Goal: Task Accomplishment & Management: Complete application form

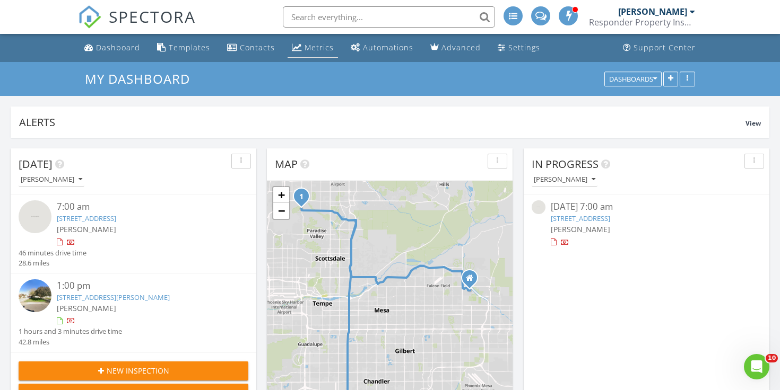
click at [318, 49] on div "Metrics" at bounding box center [318, 47] width 29 height 10
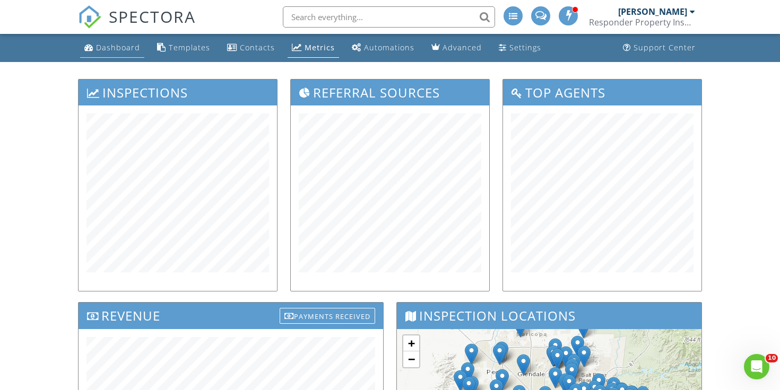
click at [120, 58] on li "Dashboard" at bounding box center [112, 48] width 68 height 28
click at [115, 56] on link "Dashboard" at bounding box center [112, 48] width 64 height 20
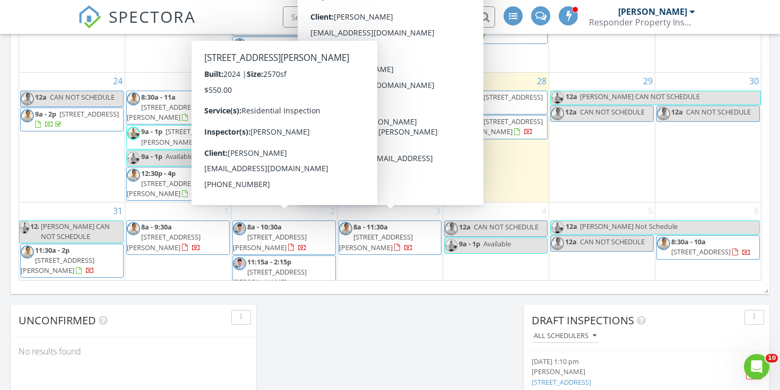
scroll to position [316, 0]
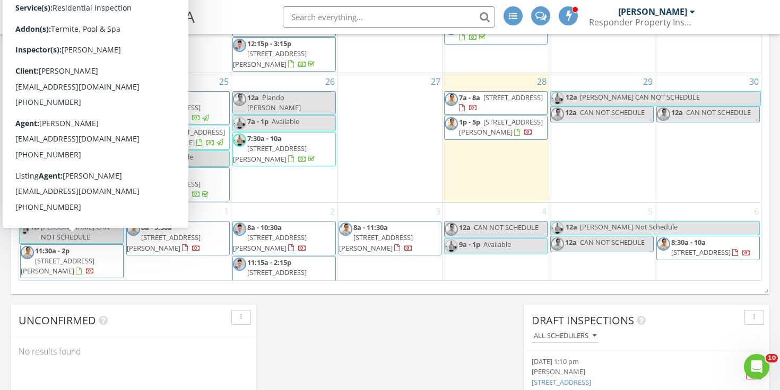
click at [59, 246] on span "11:30a - 2p" at bounding box center [52, 251] width 34 height 10
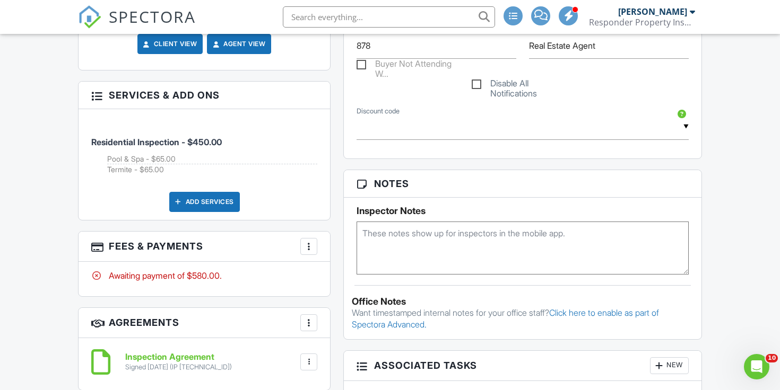
click at [207, 197] on div "Add Services" at bounding box center [204, 202] width 71 height 20
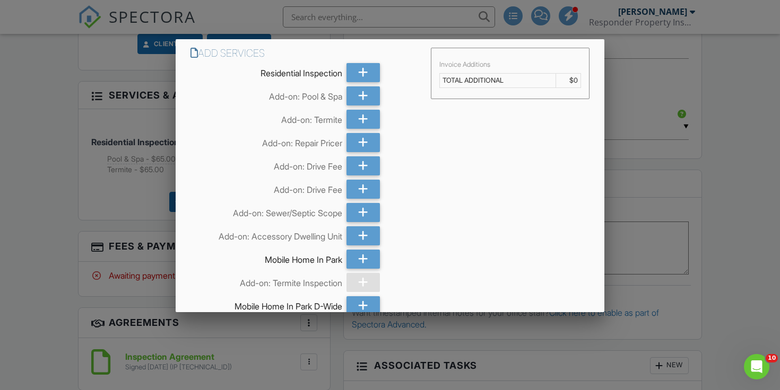
click at [138, 196] on div at bounding box center [390, 191] width 780 height 488
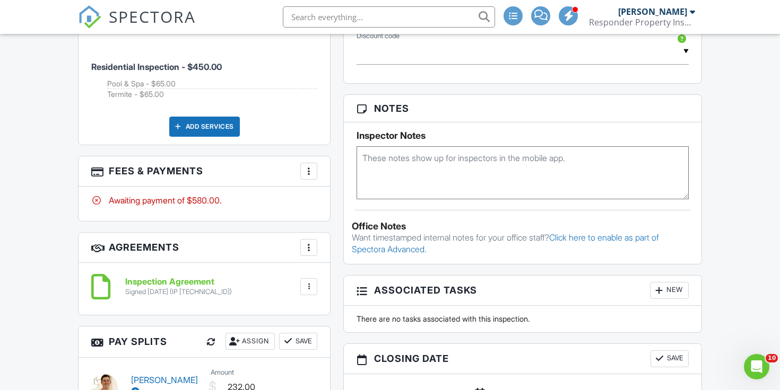
scroll to position [727, 0]
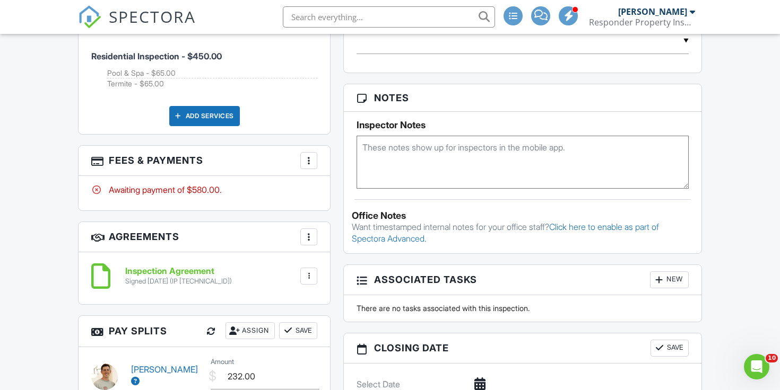
click at [321, 159] on h3 "Fees & Payments More Edit Fees & Payments Add Services View Invoice Paid In Full" at bounding box center [204, 161] width 251 height 30
click at [312, 158] on div at bounding box center [308, 160] width 11 height 11
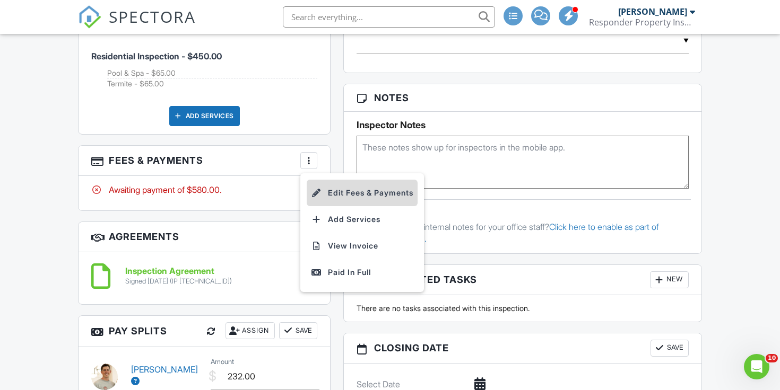
click at [322, 182] on li "Edit Fees & Payments" at bounding box center [362, 193] width 111 height 27
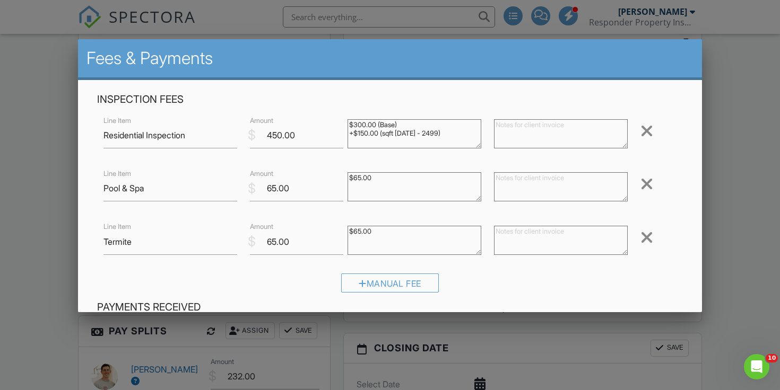
click at [638, 241] on div "Remove" at bounding box center [658, 238] width 49 height 18
click at [646, 237] on div at bounding box center [646, 237] width 13 height 17
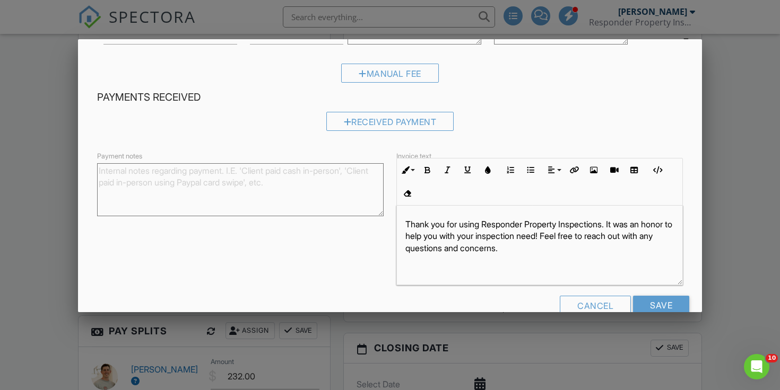
scroll to position [160, 0]
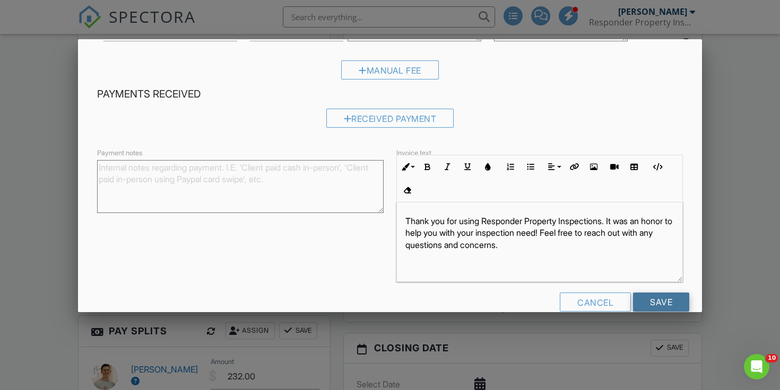
click at [661, 298] on input "Save" at bounding box center [661, 302] width 56 height 19
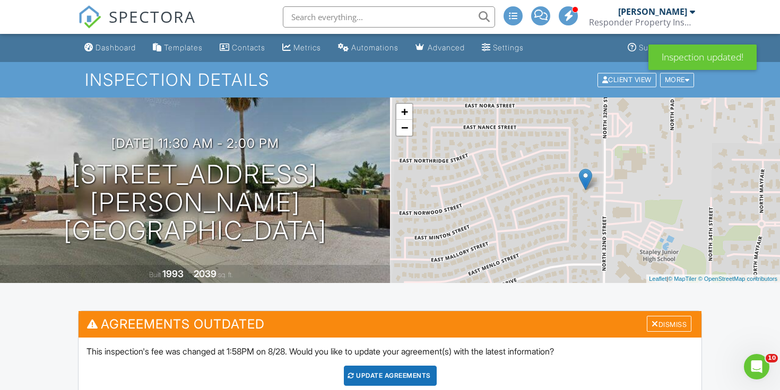
click at [364, 377] on div "Update Agreements" at bounding box center [390, 376] width 93 height 20
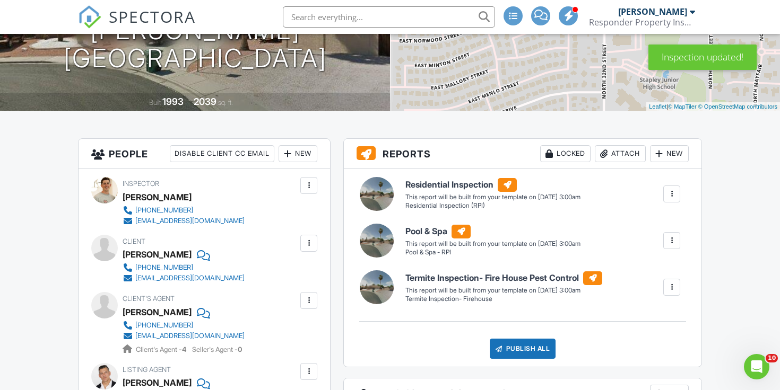
scroll to position [175, 0]
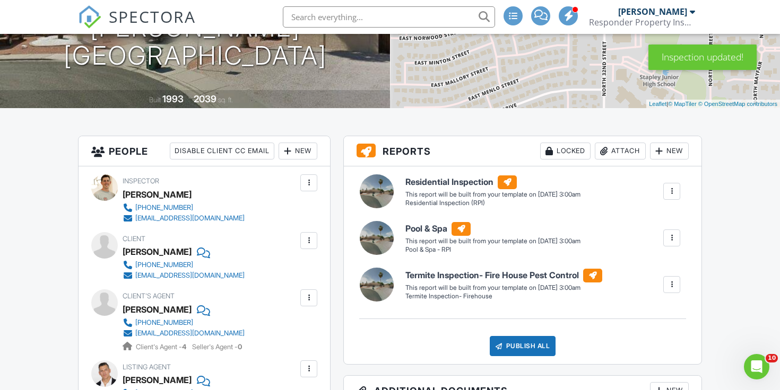
click at [675, 283] on div at bounding box center [671, 285] width 11 height 11
click at [644, 337] on div "Delete" at bounding box center [652, 342] width 22 height 12
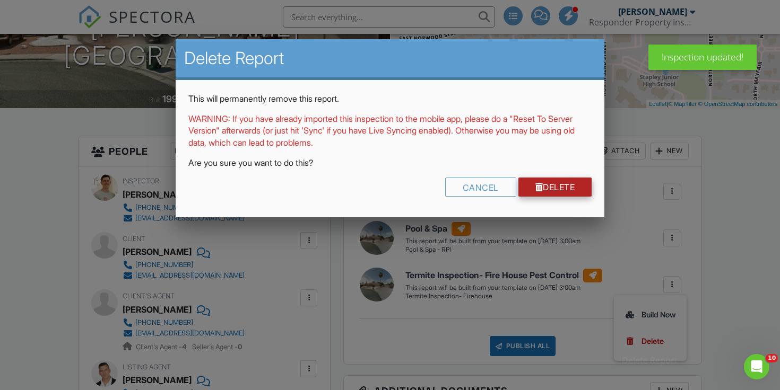
click at [567, 183] on link "Delete" at bounding box center [555, 187] width 74 height 19
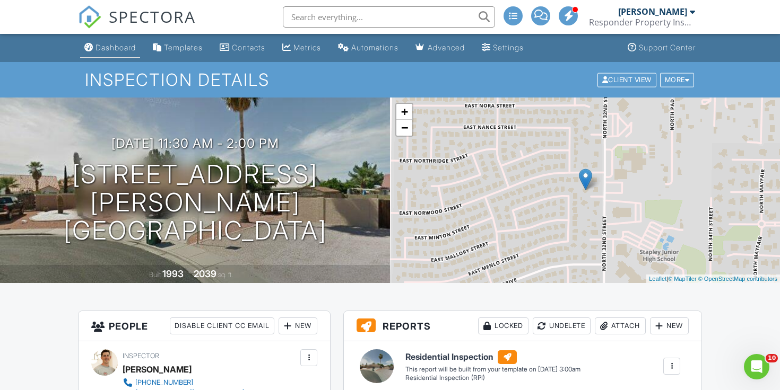
click at [102, 49] on div "Dashboard" at bounding box center [115, 47] width 40 height 9
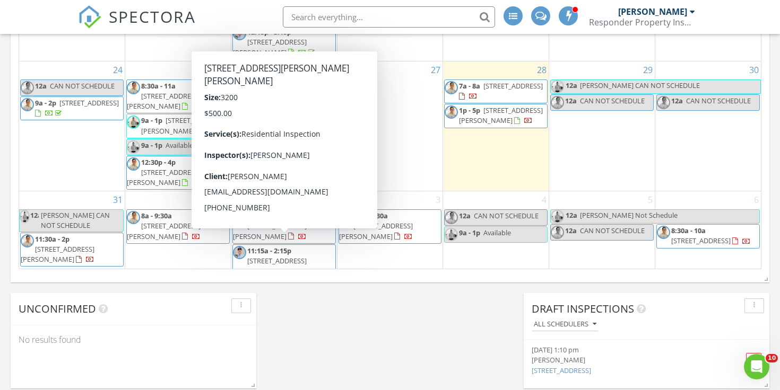
scroll to position [709, 0]
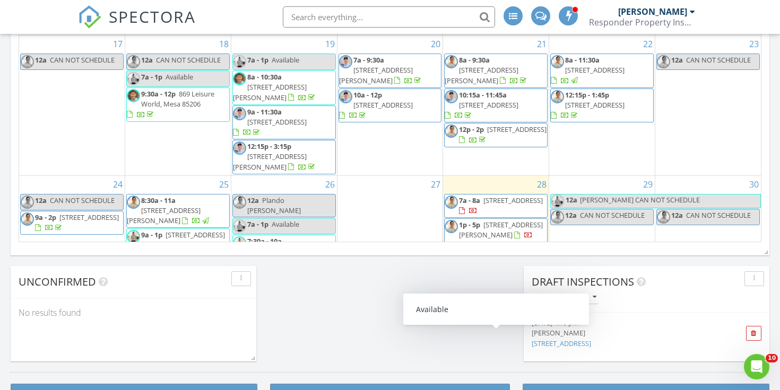
scroll to position [160, 0]
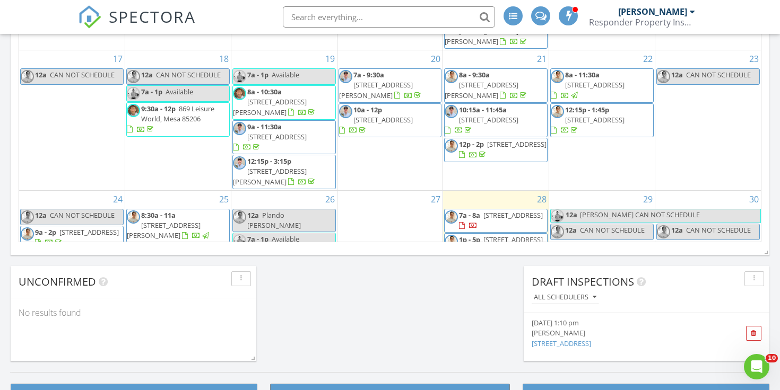
click at [491, 235] on span "[STREET_ADDRESS][PERSON_NAME]" at bounding box center [501, 245] width 84 height 20
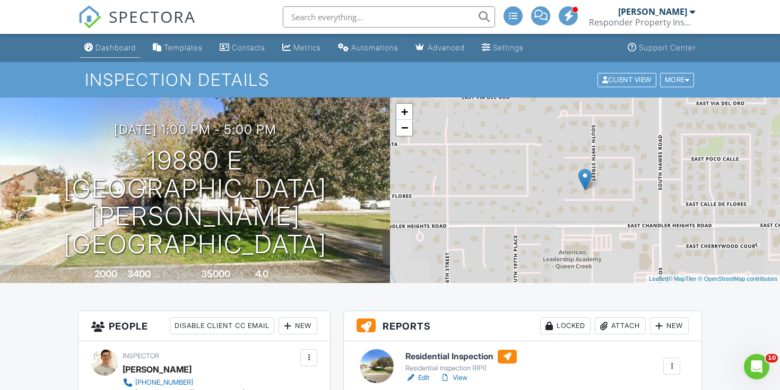
click at [117, 49] on div "Dashboard" at bounding box center [115, 47] width 40 height 9
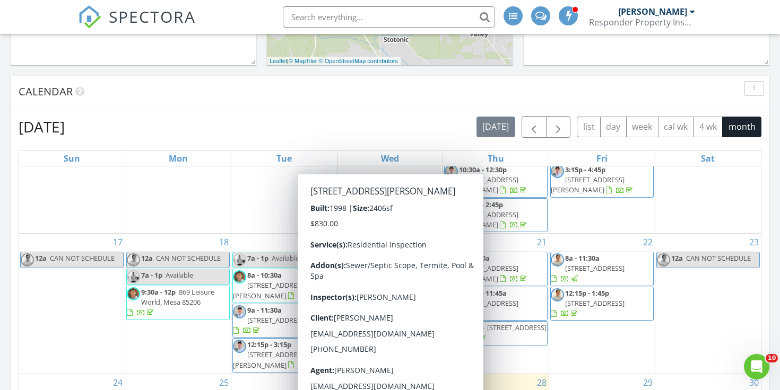
scroll to position [390, 0]
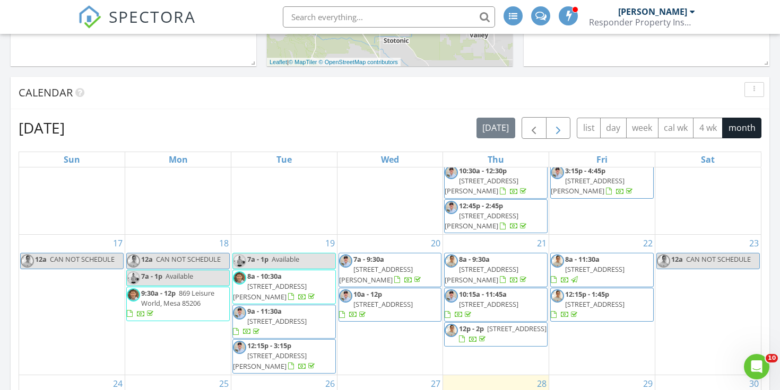
click at [556, 132] on span "button" at bounding box center [558, 128] width 13 height 13
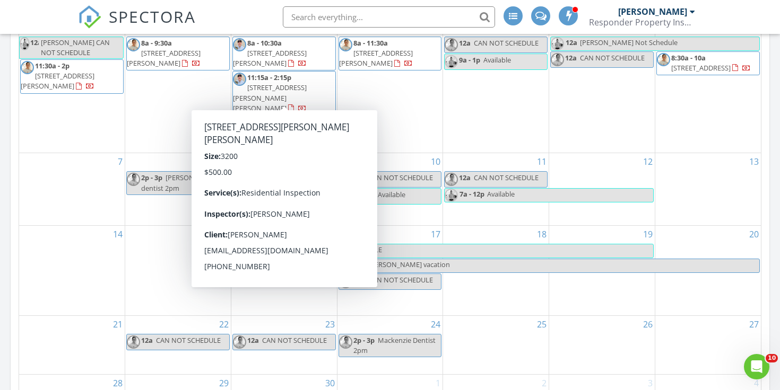
scroll to position [542, 0]
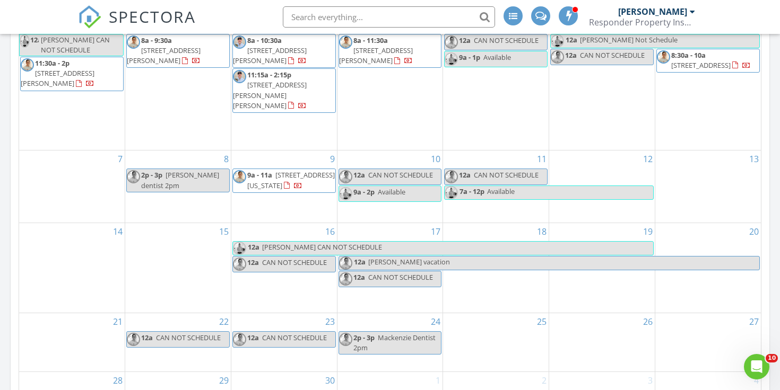
click at [383, 257] on span "Tim vacation" at bounding box center [409, 262] width 82 height 10
select select "8"
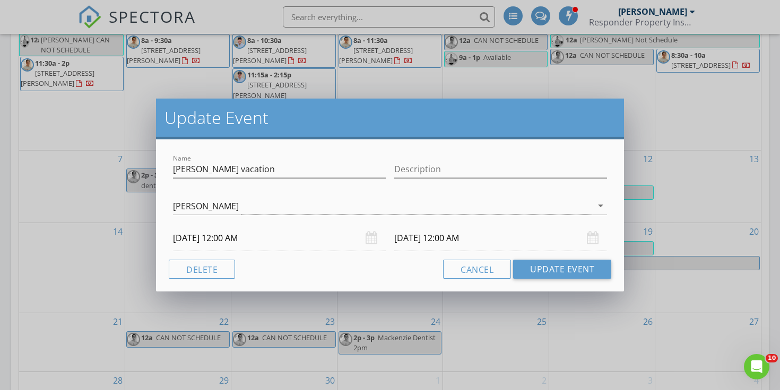
click at [230, 242] on input "09/17/2025 12:00 AM" at bounding box center [279, 238] width 213 height 26
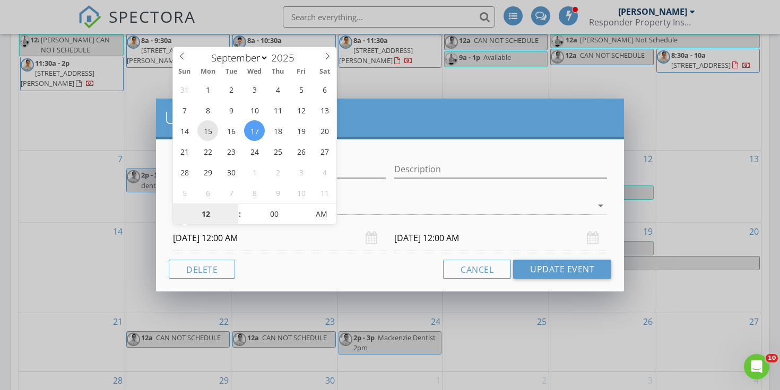
type input "09/15/2025 12:00 AM"
click at [428, 232] on input "09/19/2025 12:00 AM" at bounding box center [500, 238] width 213 height 26
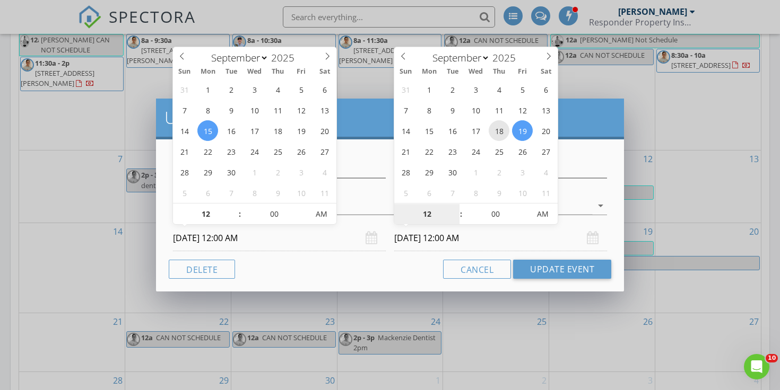
type input "09/18/2025 12:00 AM"
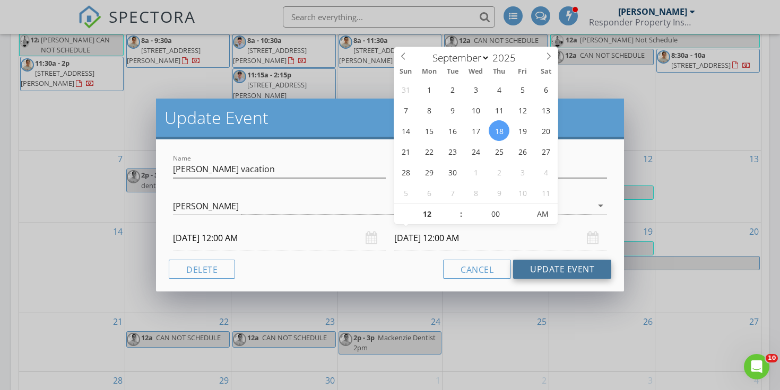
click at [540, 272] on button "Update Event" at bounding box center [562, 269] width 98 height 19
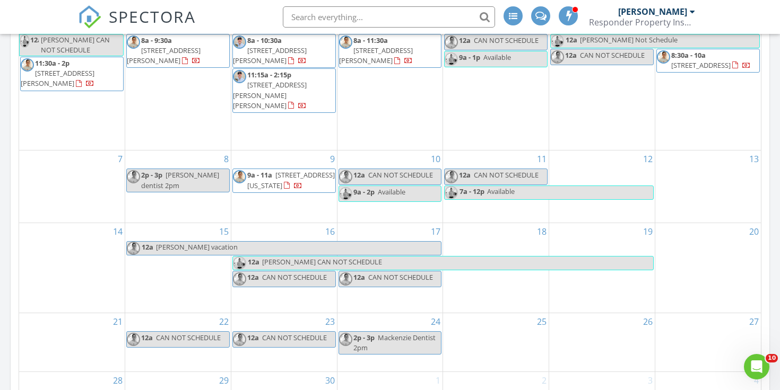
click at [350, 242] on span "Tim vacation" at bounding box center [297, 248] width 285 height 13
select select "8"
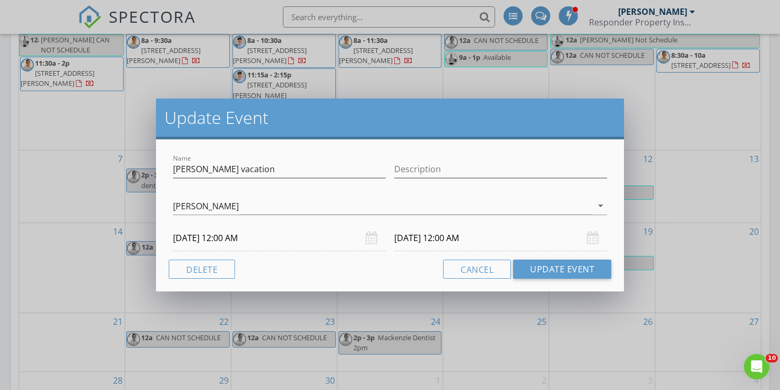
click at [432, 243] on input "09/18/2025 12:00 AM" at bounding box center [500, 238] width 213 height 26
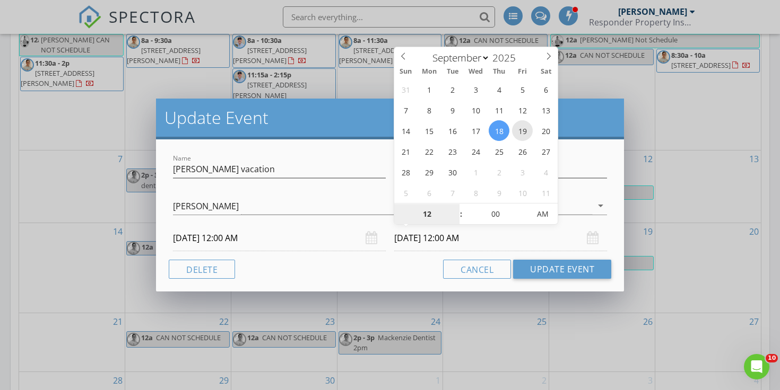
type input "09/19/2025 12:00 AM"
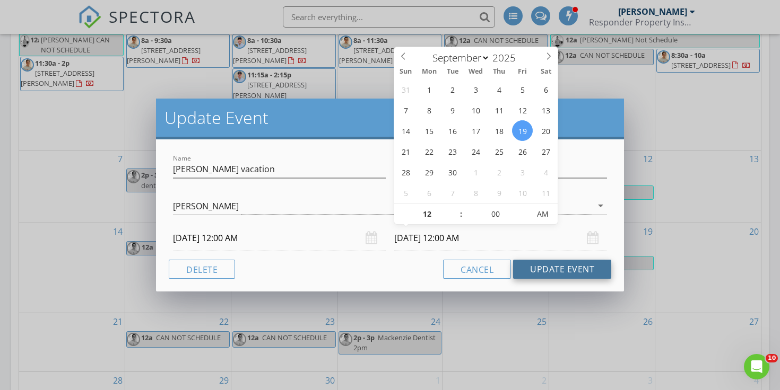
click at [539, 266] on button "Update Event" at bounding box center [562, 269] width 98 height 19
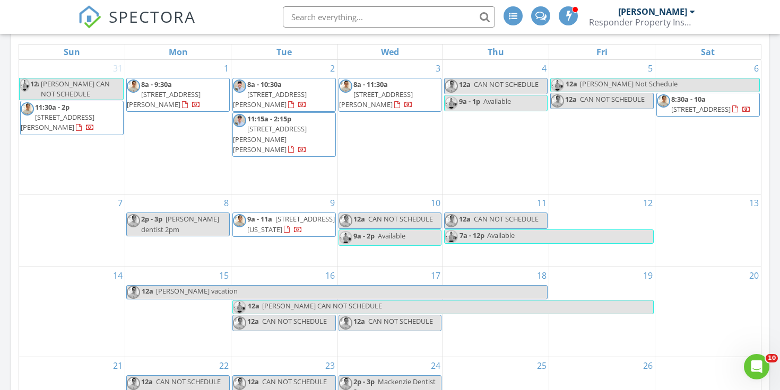
scroll to position [445, 0]
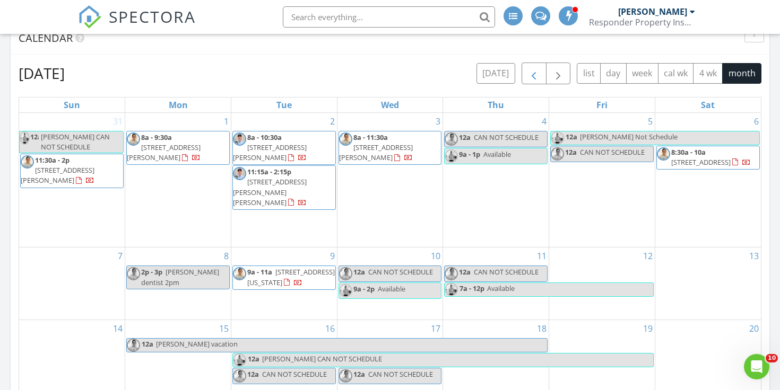
click at [535, 73] on span "button" at bounding box center [533, 73] width 13 height 13
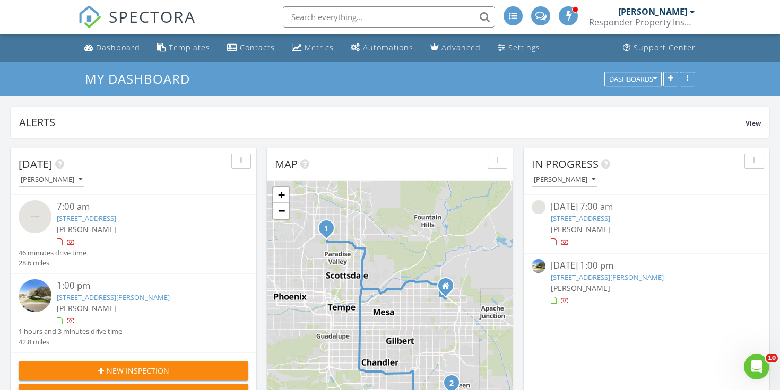
scroll to position [0, 0]
click at [414, 9] on input "text" at bounding box center [389, 16] width 212 height 21
click at [114, 50] on div "Dashboard" at bounding box center [118, 47] width 44 height 10
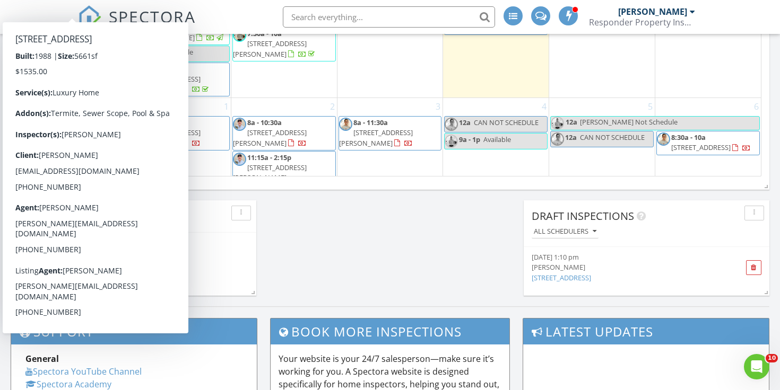
scroll to position [316, 0]
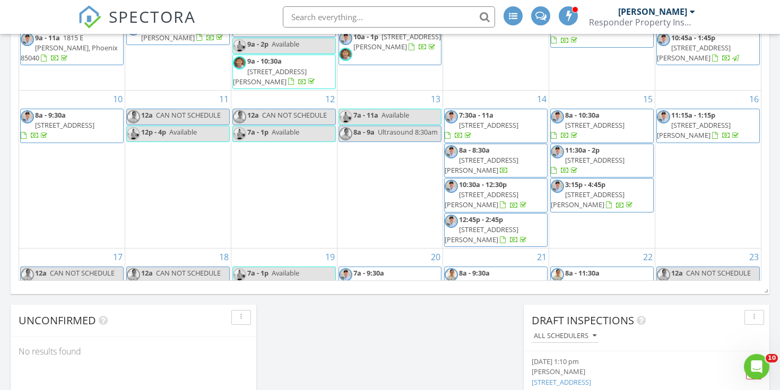
scroll to position [656, 0]
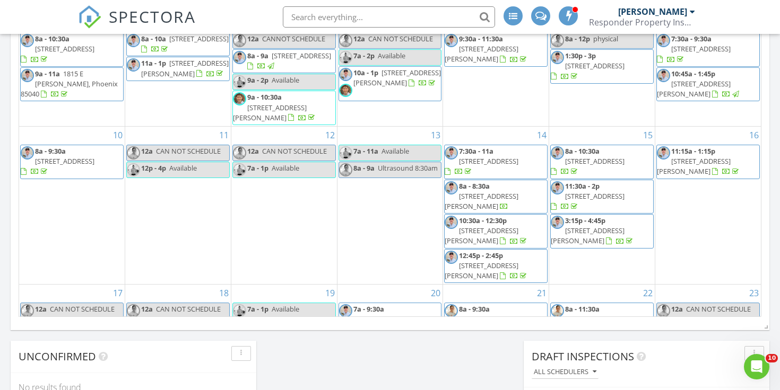
click at [325, 13] on input "text" at bounding box center [389, 16] width 212 height 21
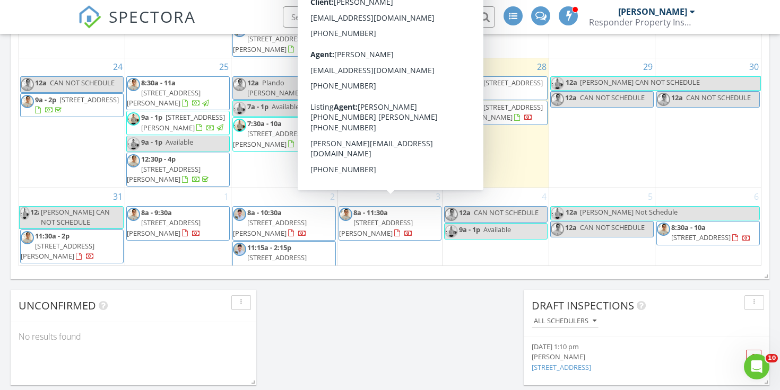
scroll to position [757, 0]
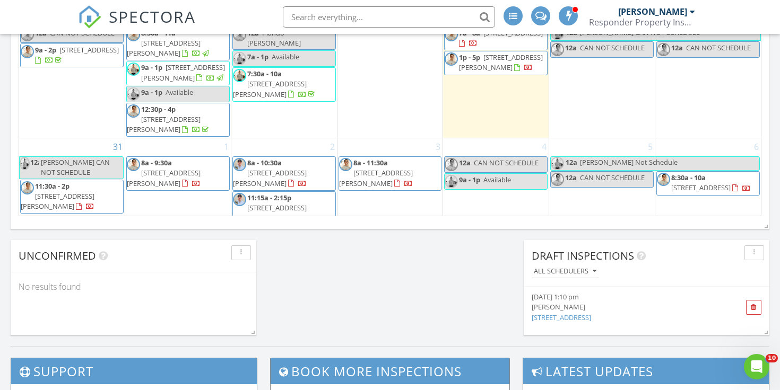
click at [48, 191] on span "[STREET_ADDRESS][PERSON_NAME]" at bounding box center [58, 201] width 74 height 20
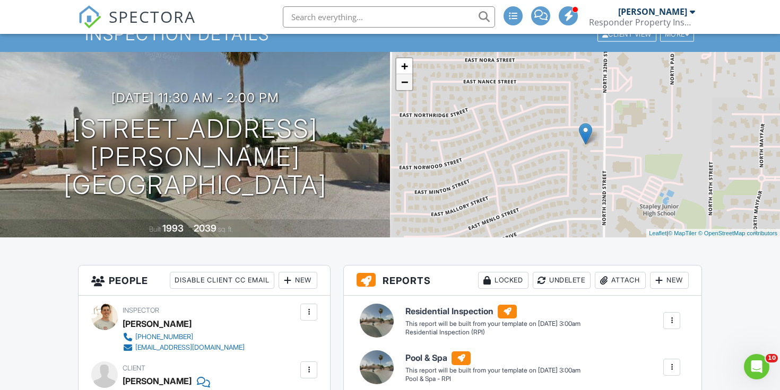
click at [404, 82] on link "−" at bounding box center [404, 82] width 16 height 16
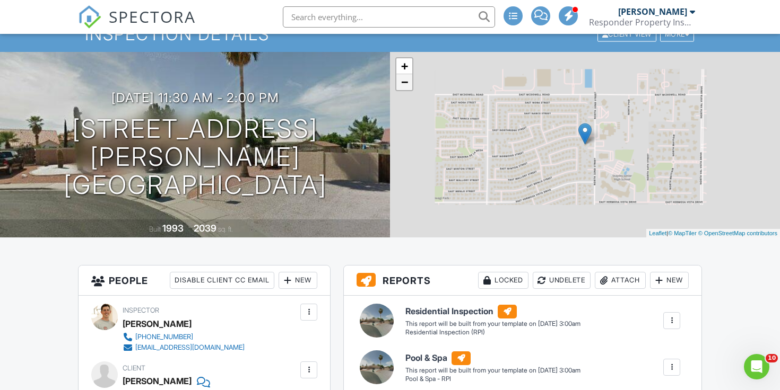
click at [404, 82] on link "−" at bounding box center [404, 82] width 16 height 16
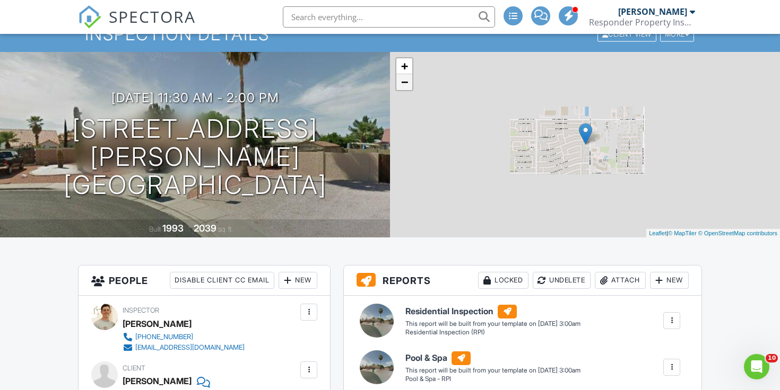
click at [404, 82] on link "−" at bounding box center [404, 82] width 16 height 16
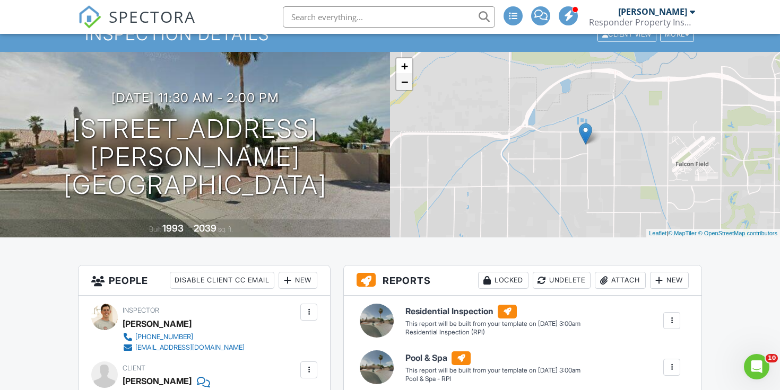
click at [404, 82] on link "−" at bounding box center [404, 82] width 16 height 16
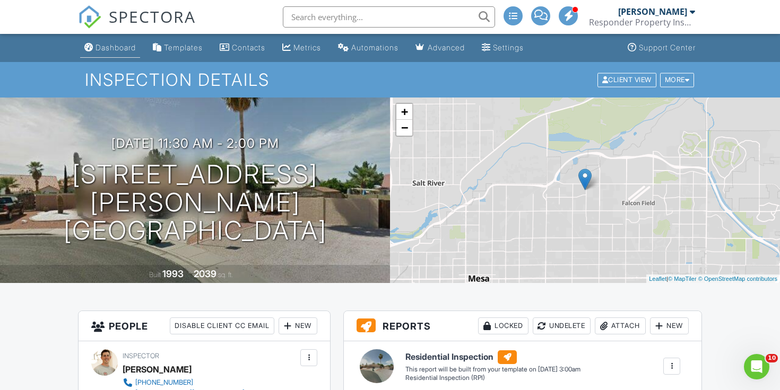
click at [111, 51] on div "Dashboard" at bounding box center [115, 47] width 40 height 9
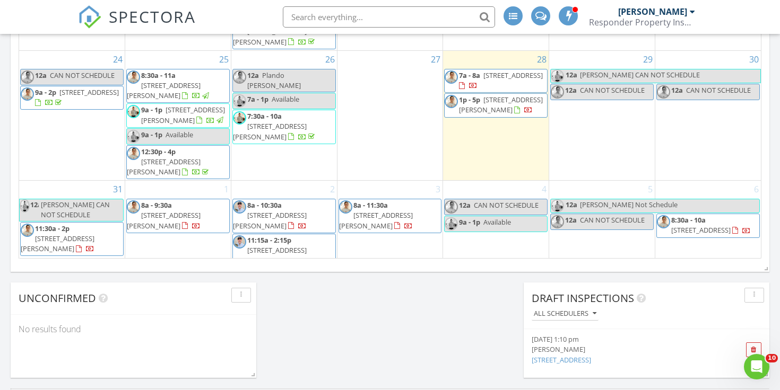
scroll to position [725, 0]
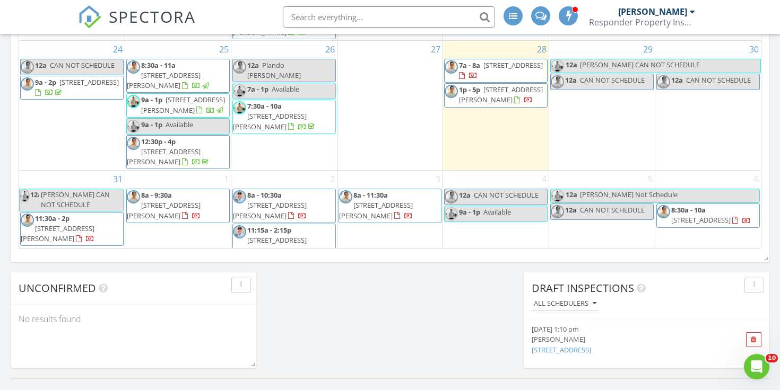
click at [74, 224] on span "[STREET_ADDRESS][PERSON_NAME]" at bounding box center [58, 234] width 74 height 20
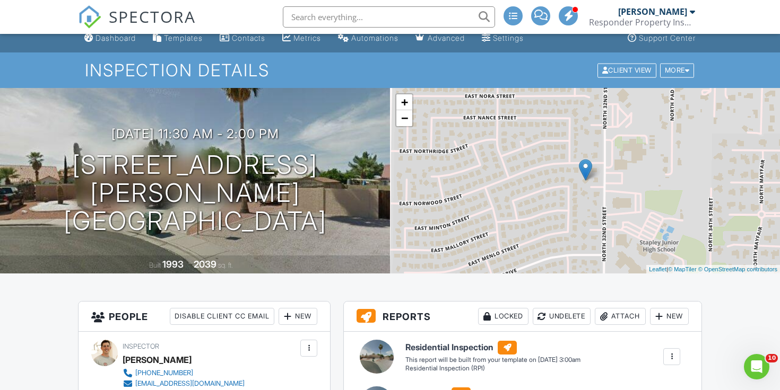
scroll to position [8, 0]
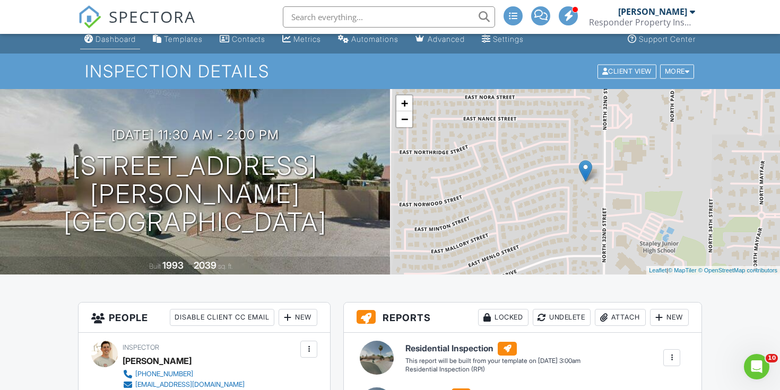
click at [115, 44] on link "Dashboard" at bounding box center [110, 40] width 60 height 20
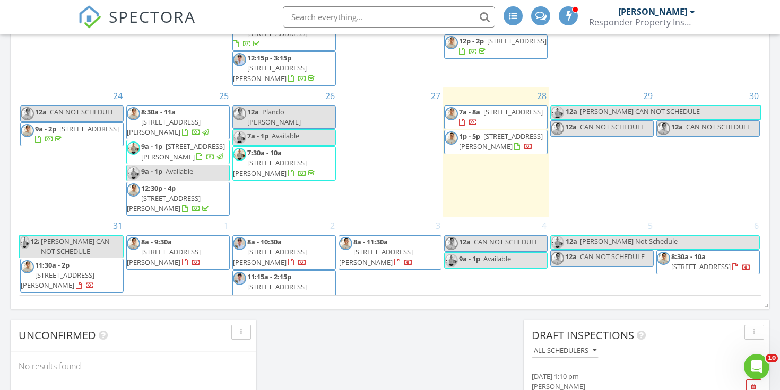
scroll to position [316, 0]
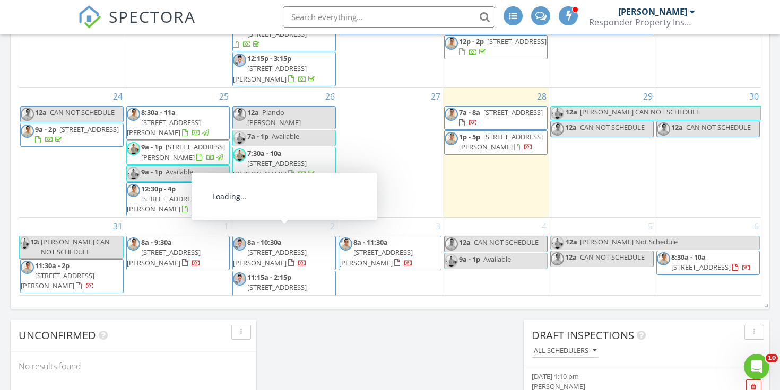
click at [33, 261] on div at bounding box center [28, 269] width 14 height 16
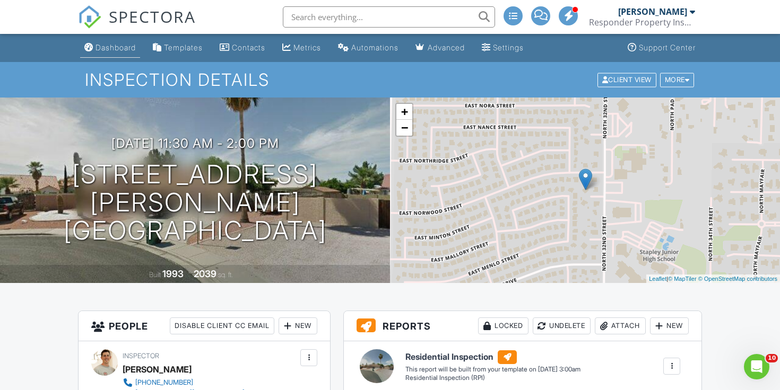
click at [99, 48] on div "Dashboard" at bounding box center [115, 47] width 40 height 9
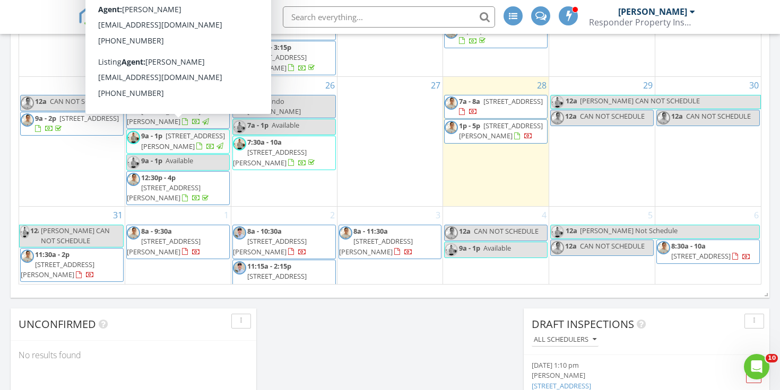
scroll to position [694, 0]
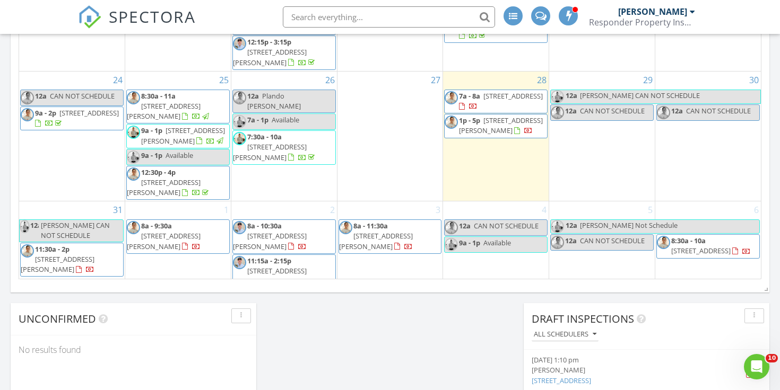
click at [56, 245] on span "11:30a - 2p" at bounding box center [52, 250] width 34 height 10
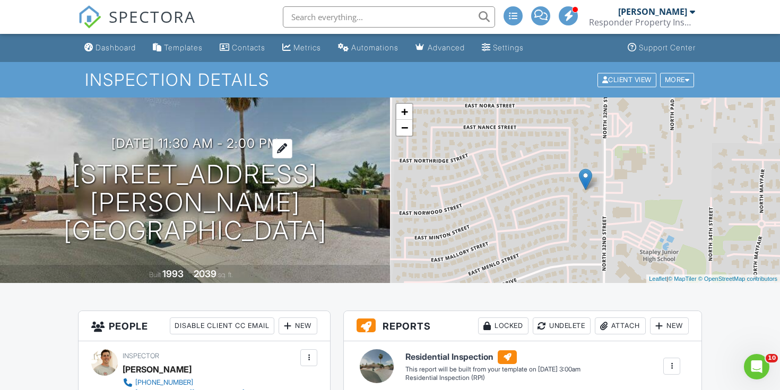
click at [249, 151] on h3 "[DATE] 11:30 am - 2:00 pm" at bounding box center [195, 143] width 168 height 14
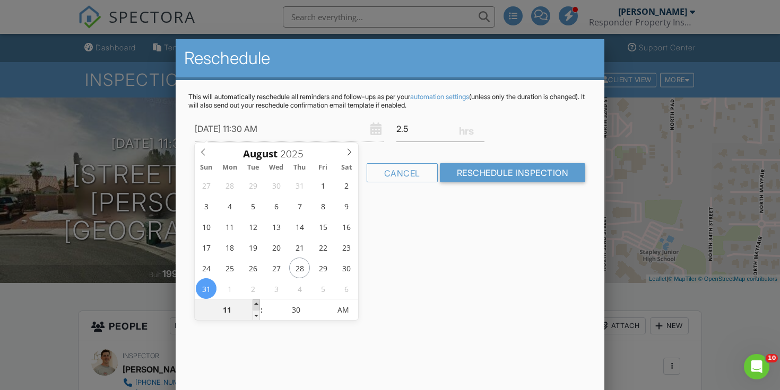
type input "08/31/2025 12:30 PM"
type input "12"
click at [256, 304] on span at bounding box center [255, 305] width 7 height 11
type input "08/31/2025 1:30 PM"
type input "01"
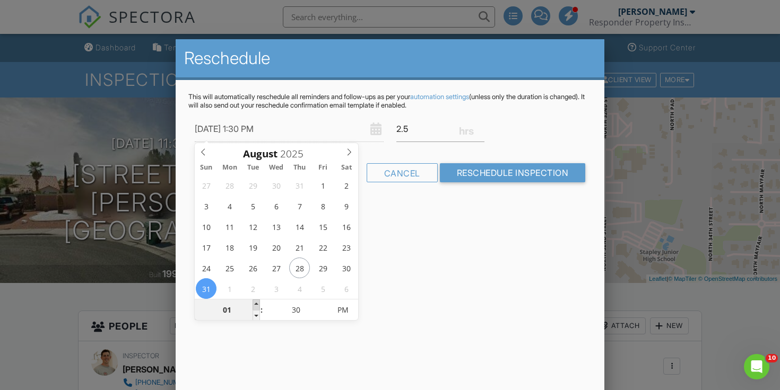
click at [256, 304] on span at bounding box center [255, 305] width 7 height 11
type input "08/31/2025 1:25 PM"
type input "25"
click at [323, 315] on span at bounding box center [324, 315] width 7 height 11
type input "08/31/2025 1:20 PM"
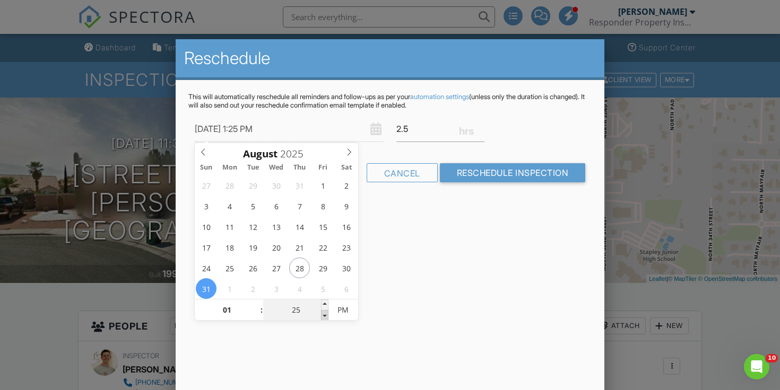
type input "20"
click at [323, 315] on span at bounding box center [324, 315] width 7 height 11
type input "08/31/2025 1:15 PM"
type input "15"
click at [323, 315] on span at bounding box center [324, 315] width 7 height 11
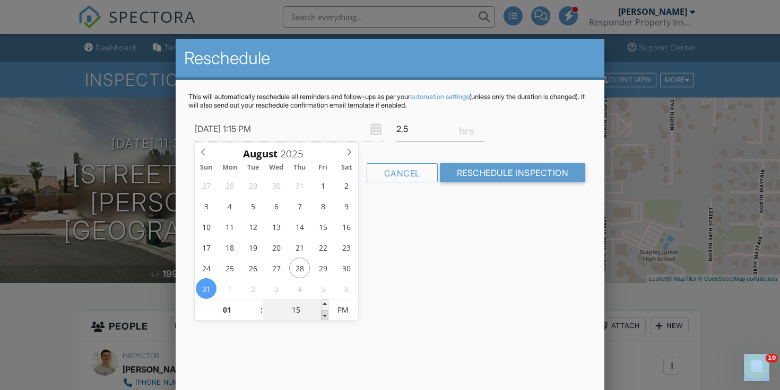
type input "08/31/2025 1:10 PM"
type input "10"
click at [323, 315] on span at bounding box center [324, 315] width 7 height 11
type input "08/31/2025 1:05 PM"
type input "05"
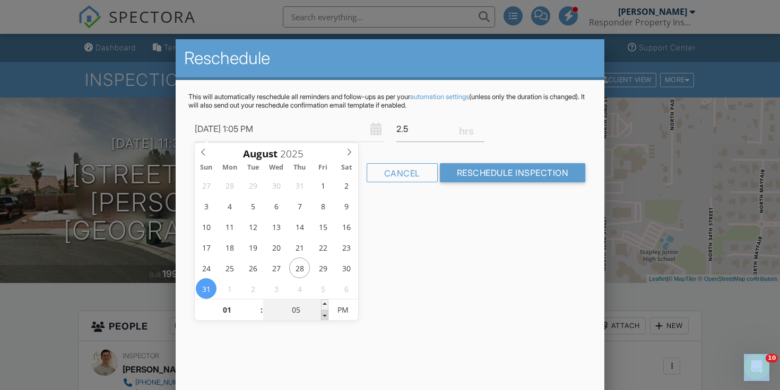
click at [323, 315] on span at bounding box center [324, 315] width 7 height 11
type input "08/31/2025 1:00 PM"
type input "00"
click at [323, 315] on span at bounding box center [324, 315] width 7 height 11
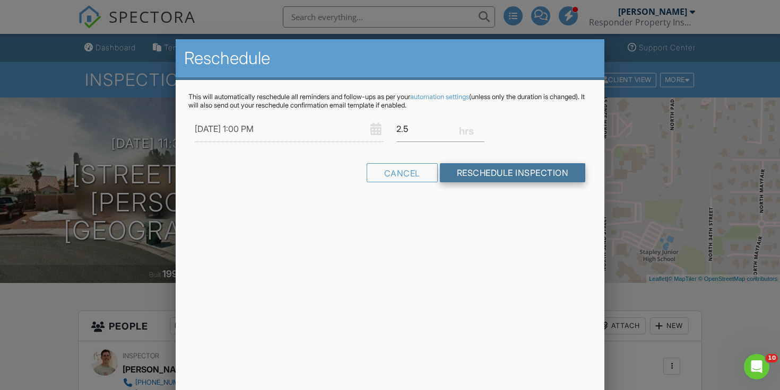
click at [515, 170] on input "Reschedule Inspection" at bounding box center [513, 172] width 146 height 19
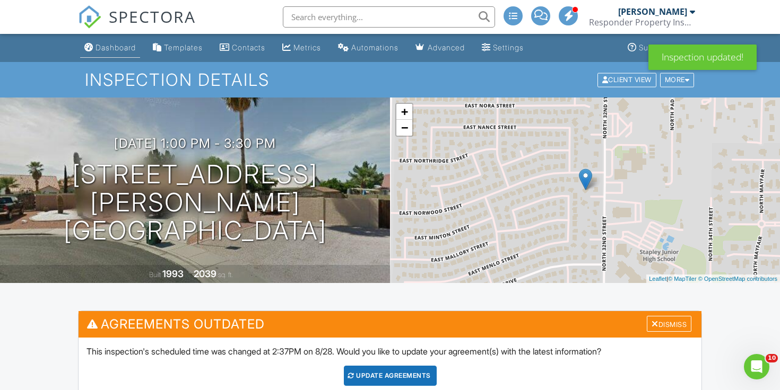
click at [106, 50] on div "Dashboard" at bounding box center [115, 47] width 40 height 9
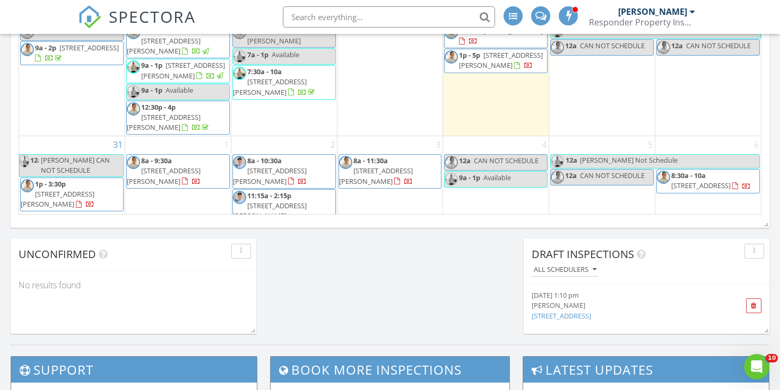
scroll to position [316, 0]
click at [74, 201] on div "31 12a JON CAN NOT SCHEDULE 1p - 3:30p 3144 E Minton Cir, Mesa 85213" at bounding box center [72, 186] width 106 height 98
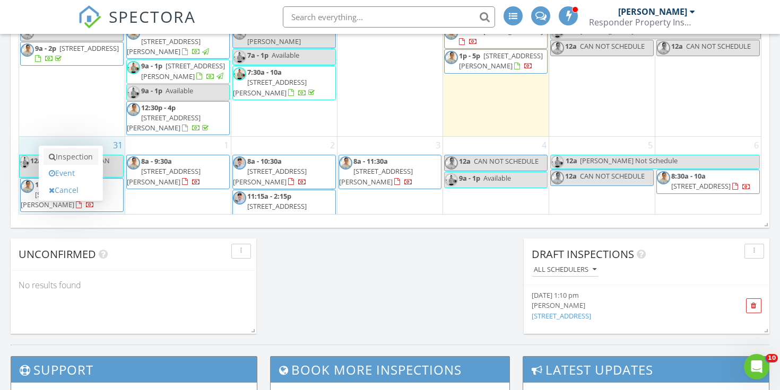
click at [88, 158] on link "Inspection" at bounding box center [70, 157] width 55 height 17
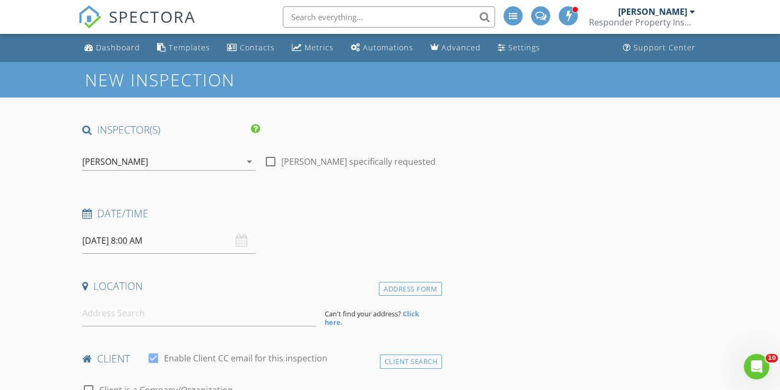
click at [151, 248] on input "[DATE] 8:00 AM" at bounding box center [168, 241] width 173 height 26
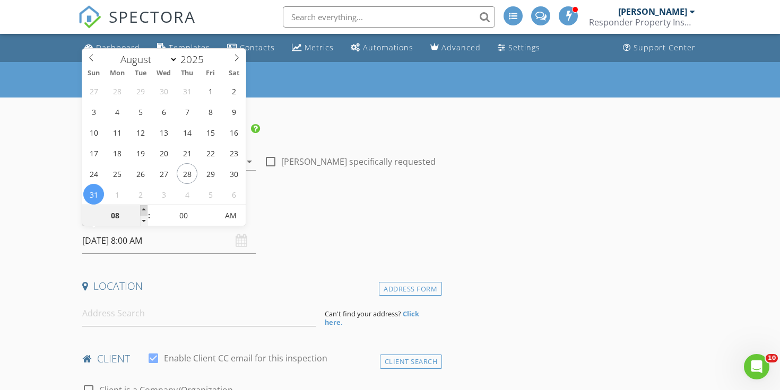
type input "09"
type input "[DATE] 9:00 AM"
click at [143, 210] on span at bounding box center [143, 210] width 7 height 11
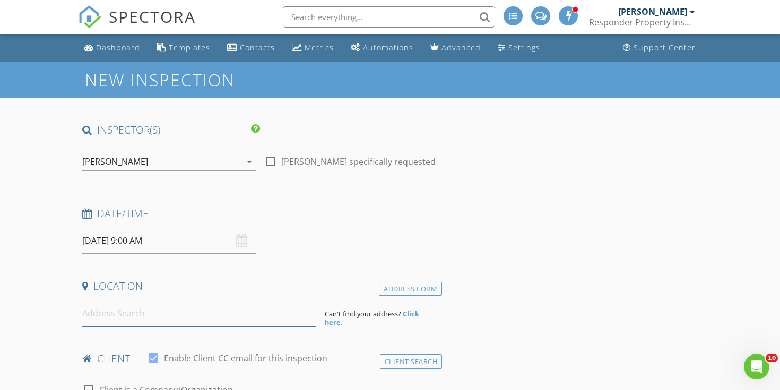
click at [150, 306] on input at bounding box center [199, 314] width 234 height 26
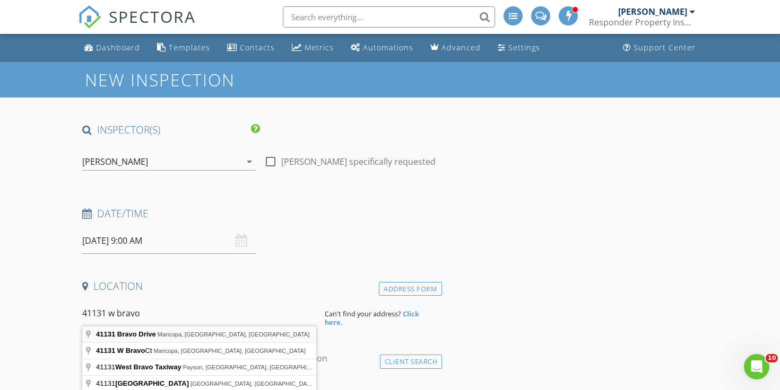
type input "[STREET_ADDRESS]"
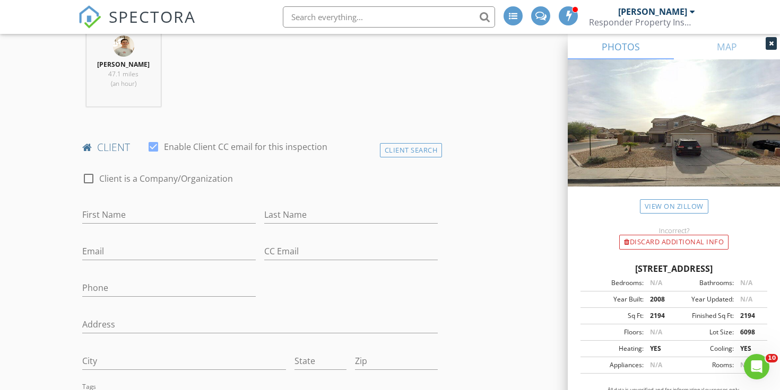
scroll to position [434, 0]
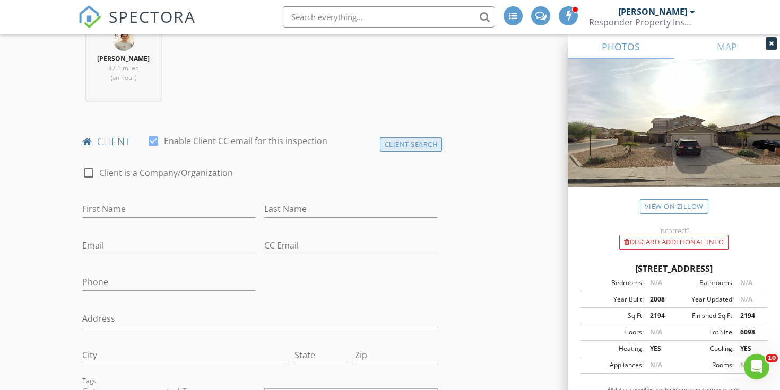
click at [388, 145] on div "Client Search" at bounding box center [411, 144] width 63 height 14
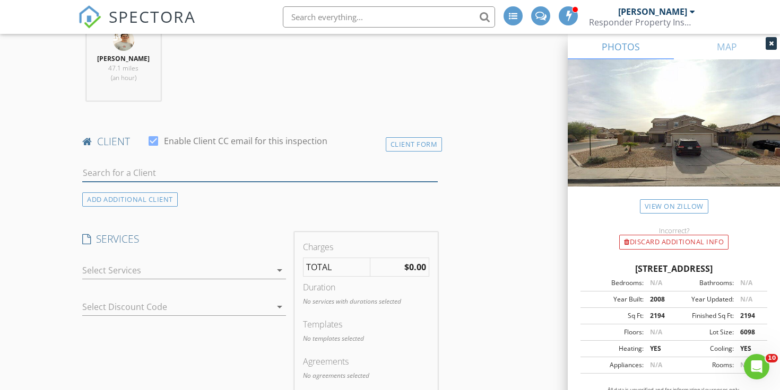
click at [352, 171] on input "text" at bounding box center [259, 173] width 355 height 18
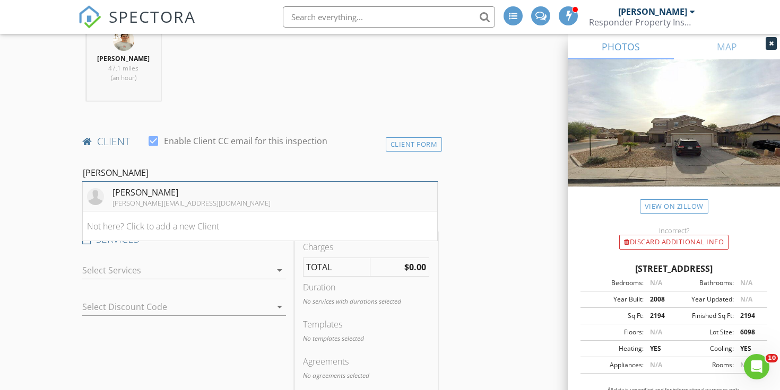
type input "[PERSON_NAME]"
click at [323, 188] on li "[PERSON_NAME] [PERSON_NAME][EMAIL_ADDRESS][DOMAIN_NAME]" at bounding box center [260, 197] width 354 height 30
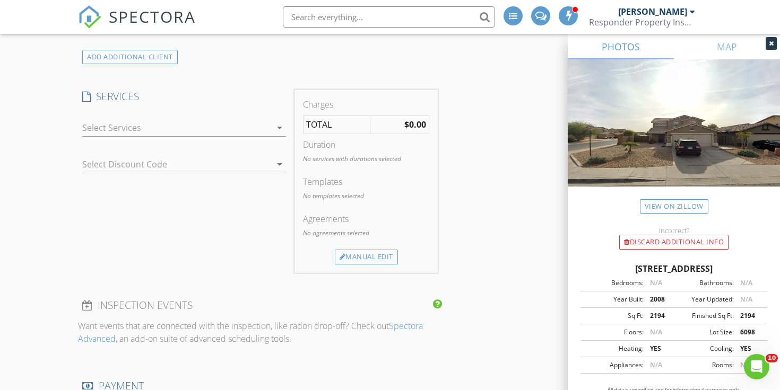
scroll to position [920, 0]
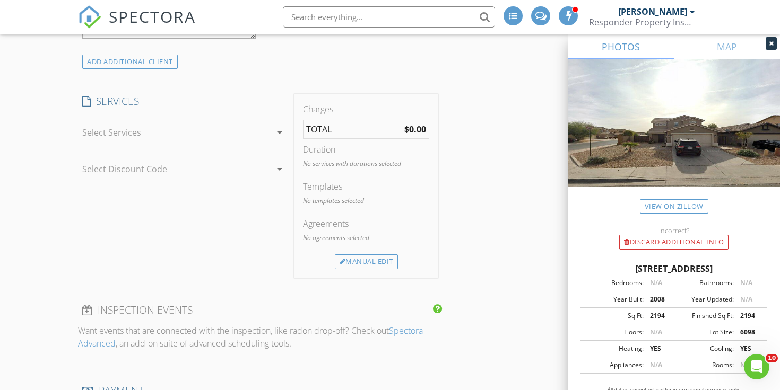
click at [238, 136] on div at bounding box center [176, 132] width 189 height 17
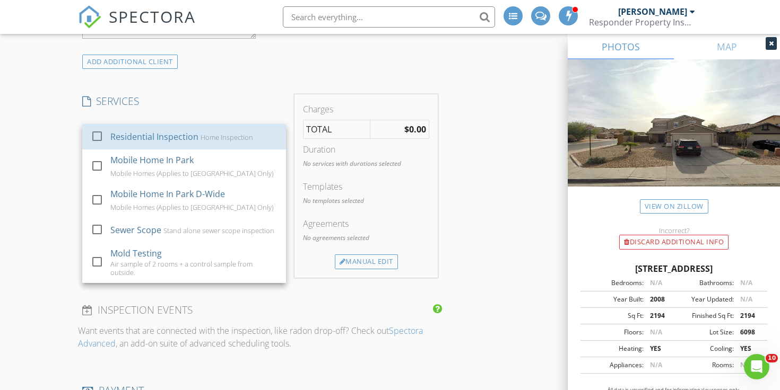
click at [238, 136] on div "Home Inspection" at bounding box center [227, 137] width 53 height 8
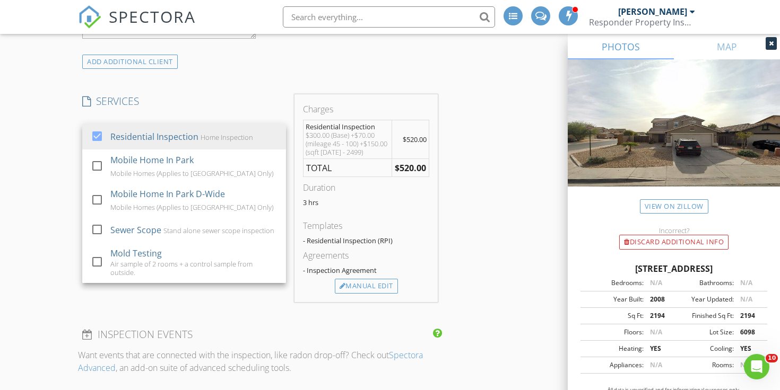
click at [252, 103] on h4 "SERVICES" at bounding box center [184, 101] width 204 height 14
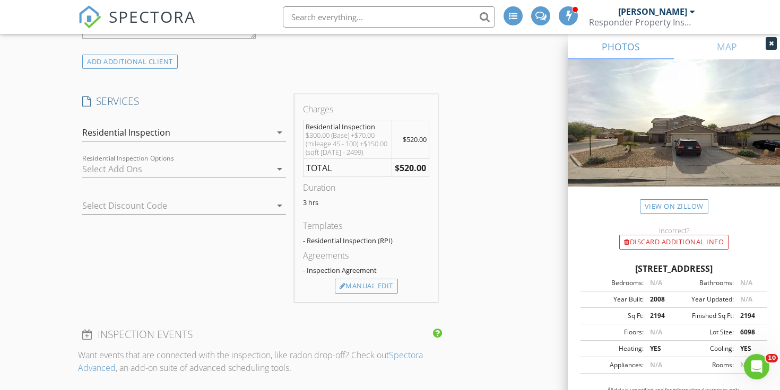
click at [245, 168] on div at bounding box center [176, 169] width 189 height 17
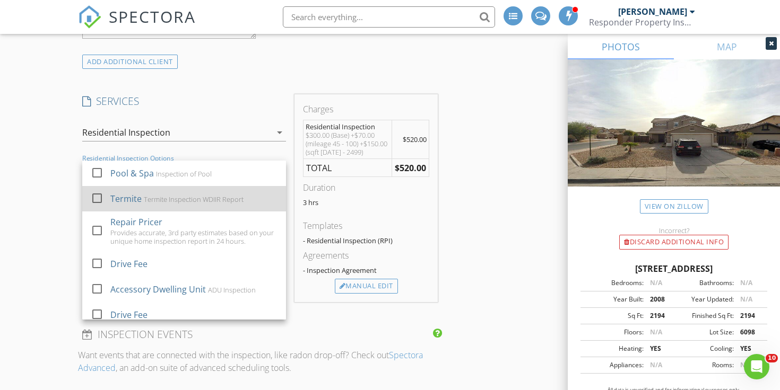
click at [241, 195] on div "Termite Inspection WDIIR Report" at bounding box center [194, 199] width 100 height 8
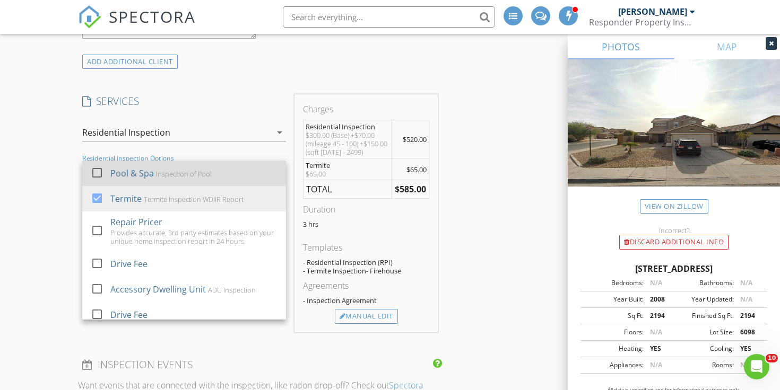
click at [241, 174] on div "Pool & Spa Inspection of Pool" at bounding box center [193, 173] width 167 height 21
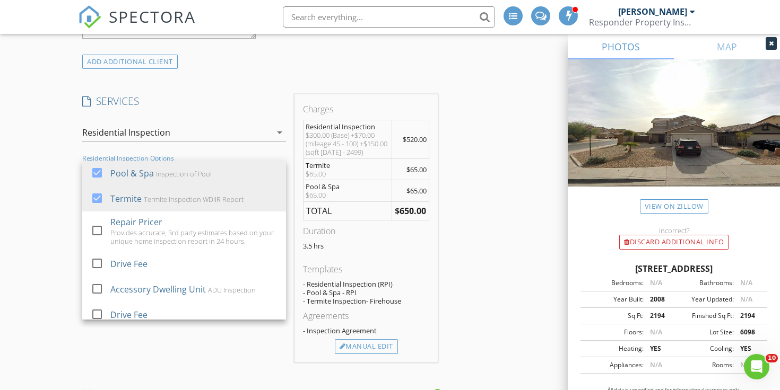
click at [486, 224] on div "INSPECTOR(S) check_box Timothy Blum PRIMARY check_box_outline_blank Jon Blum Ti…" at bounding box center [390, 269] width 624 height 2132
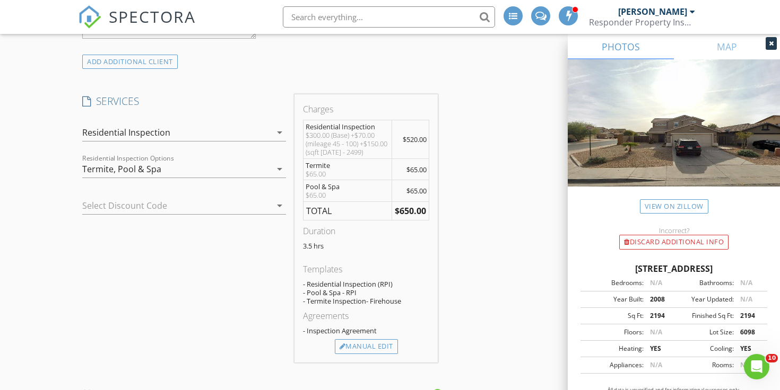
scroll to position [931, 0]
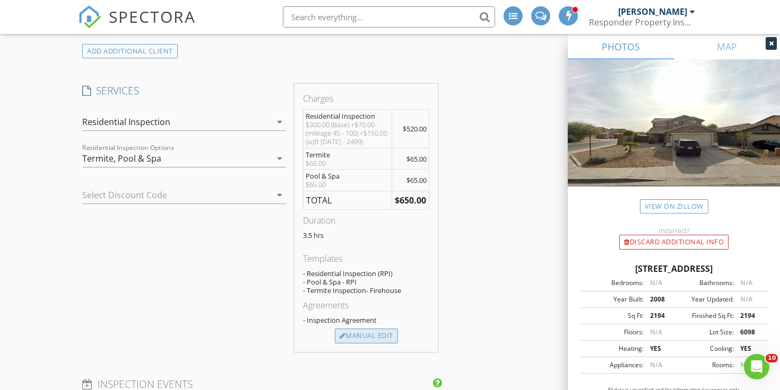
click at [384, 342] on div "Manual Edit" at bounding box center [366, 336] width 63 height 15
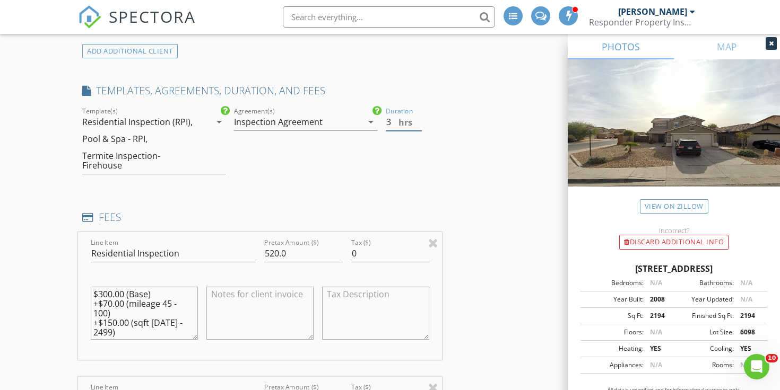
click at [419, 121] on input "3" at bounding box center [404, 123] width 36 height 18
type input "2.5"
click at [419, 121] on input "2.5" at bounding box center [404, 123] width 36 height 18
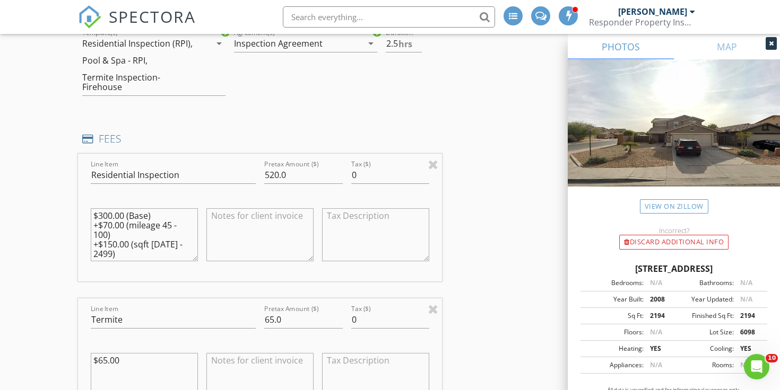
scroll to position [1024, 0]
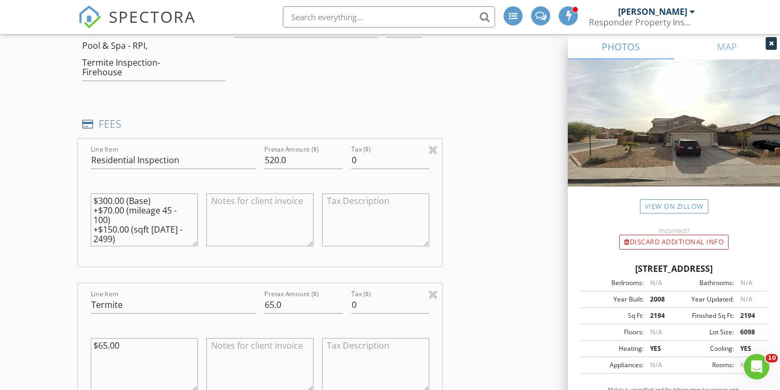
click at [109, 204] on textarea "$300.00 (Base) +$70.00 (mileage 45 - 100) +$150.00 (sqft 2000 - 2499)" at bounding box center [144, 220] width 107 height 53
click at [112, 207] on textarea "$300.00 (Base) +$70.00 (mileage 45 - 100) +$150.00 (sqft 2000 - 2499)" at bounding box center [144, 220] width 107 height 53
click at [154, 240] on textarea "$300.00 (Base) +$50.00 (mileage 45 - 100) +$150.00 (sqft 2000 - 2499)" at bounding box center [144, 220] width 107 height 53
type textarea "$300.00 (Base) +$50.00 (mileage 45 - 100) +$150.00 (sqft 2000 - 2499)"
click at [280, 155] on input "520.0" at bounding box center [303, 161] width 79 height 18
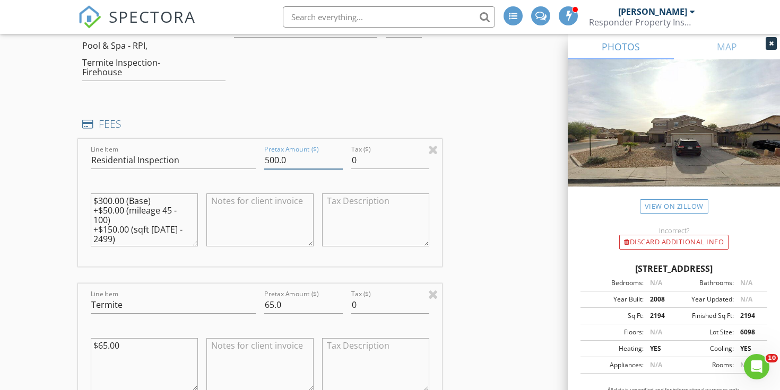
type input "500.0"
click at [274, 263] on div "Line Item Residential Inspection Pretax Amount ($) 500.0 Tax ($) 0 $300.00 (Bas…" at bounding box center [260, 203] width 364 height 128
click at [227, 228] on textarea at bounding box center [259, 220] width 107 height 53
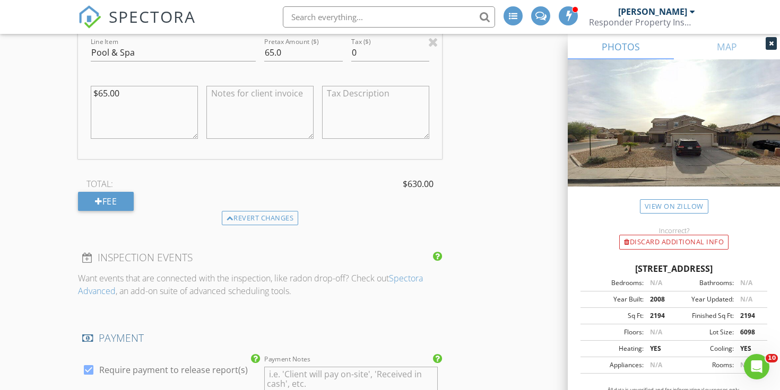
scroll to position [1432, 0]
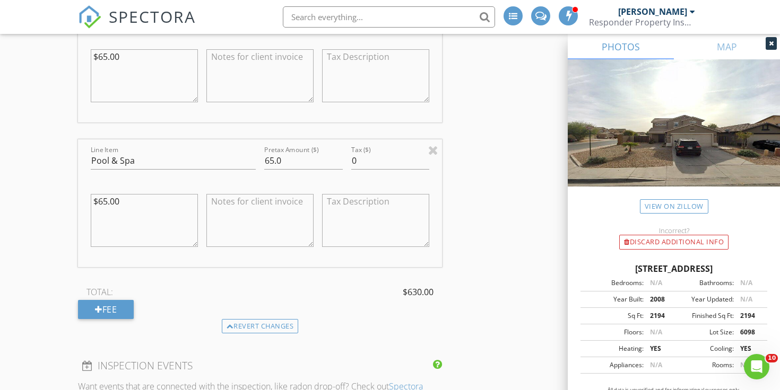
scroll to position [1314, 0]
click at [292, 220] on textarea at bounding box center [259, 220] width 107 height 53
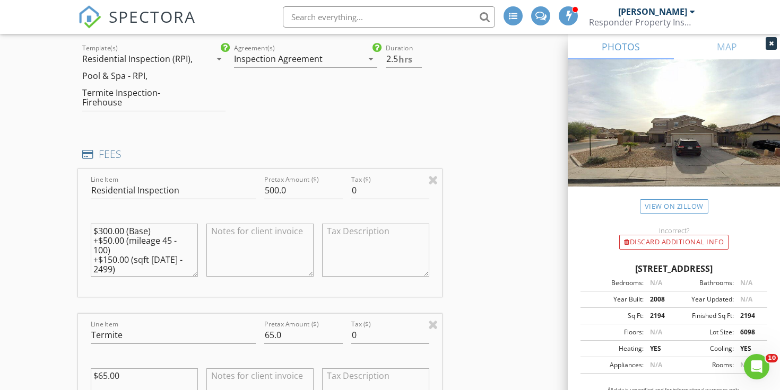
scroll to position [997, 0]
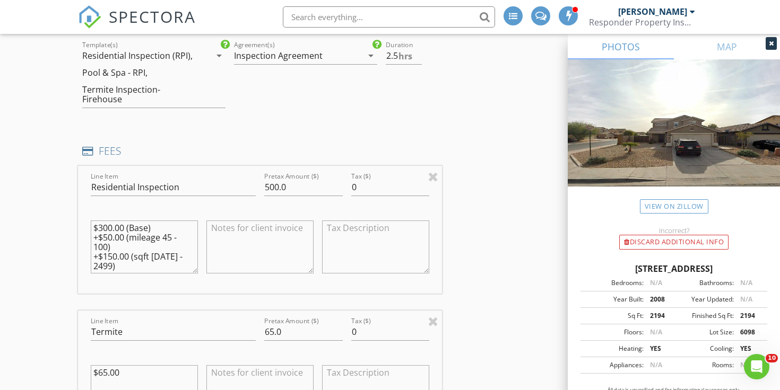
click at [111, 237] on textarea "$300.00 (Base) +$50.00 (mileage 45 - 100) +$150.00 (sqft 2000 - 2499)" at bounding box center [144, 247] width 107 height 53
type textarea "$300.00 (Base) +$25.00 (mileage 45 - 100) +$150.00 (sqft 2000 - 2499)"
click at [277, 181] on input "500.0" at bounding box center [303, 188] width 79 height 18
click at [289, 243] on textarea at bounding box center [259, 247] width 107 height 53
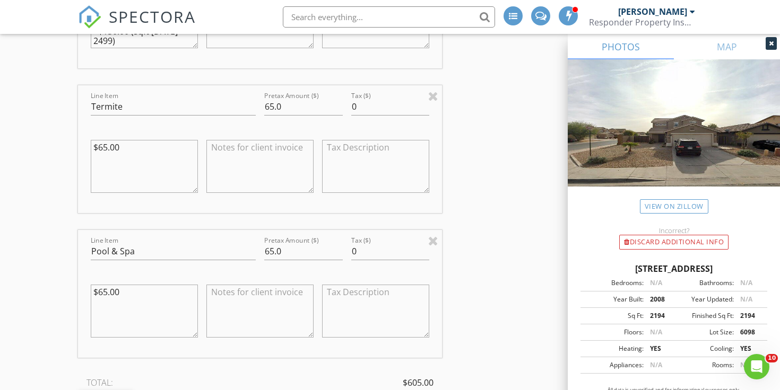
scroll to position [1303, 0]
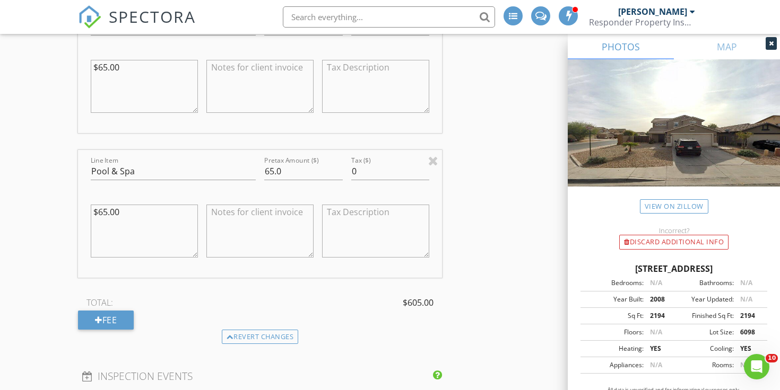
click at [284, 281] on div "Line Item Residential Inspection Pretax Amount ($) 475.0 Tax ($) 0 $300.00 (Bas…" at bounding box center [260, 94] width 364 height 469
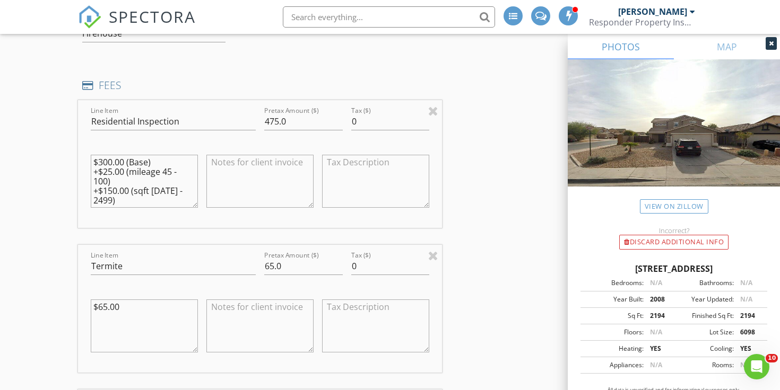
scroll to position [1079, 0]
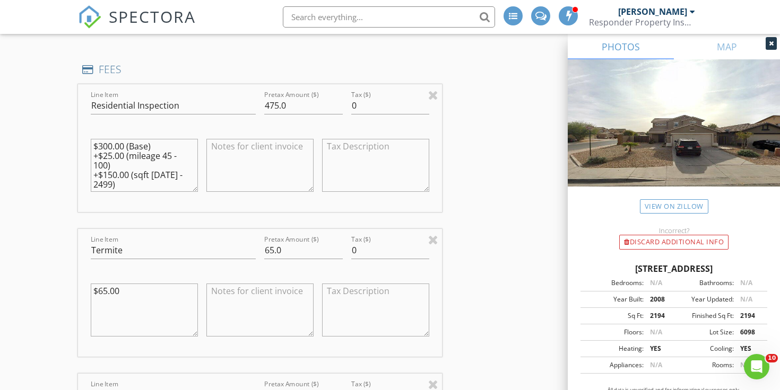
click at [467, 267] on div "INSPECTOR(S) check_box Timothy Blum PRIMARY check_box_outline_blank Jon Blum Ti…" at bounding box center [390, 292] width 624 height 2497
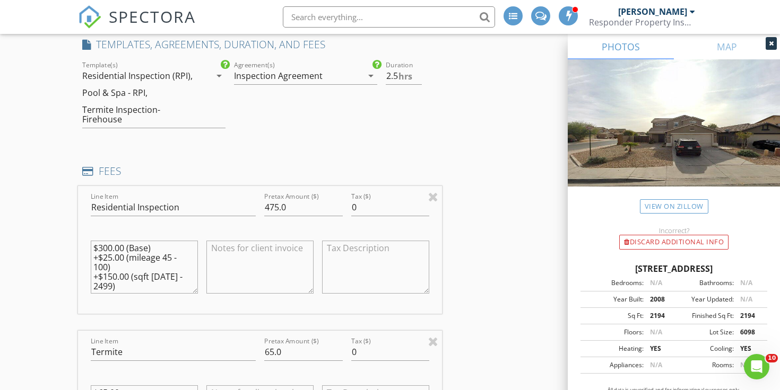
scroll to position [0, 0]
click at [277, 203] on input "475.0" at bounding box center [303, 208] width 79 height 18
type input "500.0"
click at [111, 258] on textarea "$300.00 (Base) +$25.00 (mileage 45 - 100) +$150.00 (sqft 2000 - 2499)" at bounding box center [144, 267] width 107 height 53
click at [231, 288] on textarea at bounding box center [259, 267] width 107 height 53
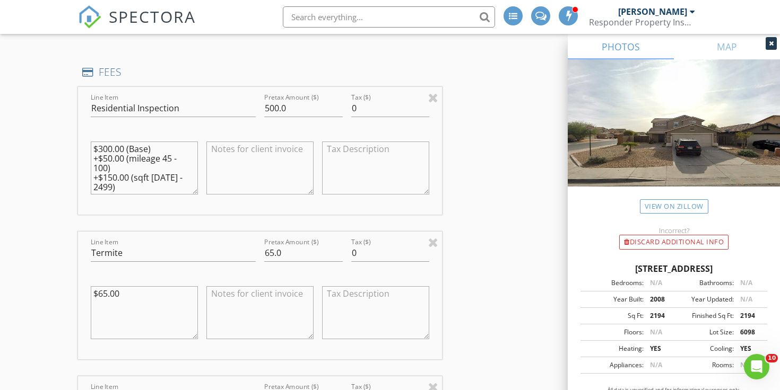
scroll to position [1066, 0]
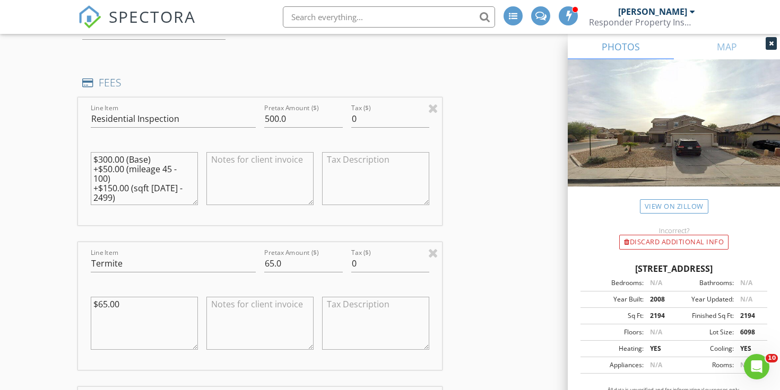
drag, startPoint x: 108, startPoint y: 176, endPoint x: 133, endPoint y: 169, distance: 26.5
click at [133, 169] on textarea "$300.00 (Base) +$50.00 (mileage 45 - 100) +$150.00 (sqft 2000 - 2499)" at bounding box center [144, 178] width 107 height 53
type textarea "$300.00 (Base) +$50.00 (Maricopa) +$150.00 (sqft 2000 - 2499)"
drag, startPoint x: 133, startPoint y: 169, endPoint x: 224, endPoint y: 177, distance: 91.6
click at [224, 177] on textarea at bounding box center [259, 178] width 107 height 53
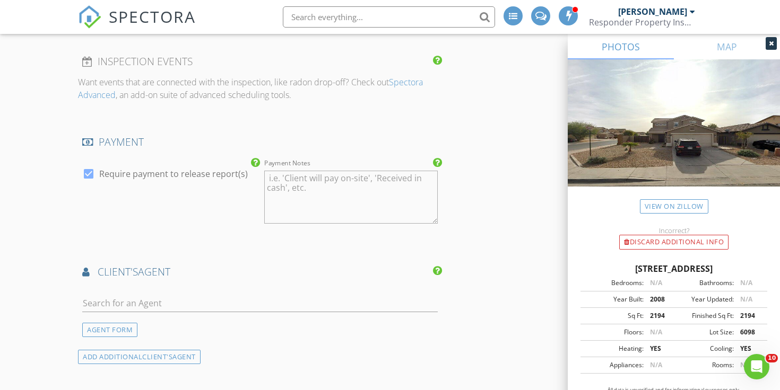
scroll to position [1682, 0]
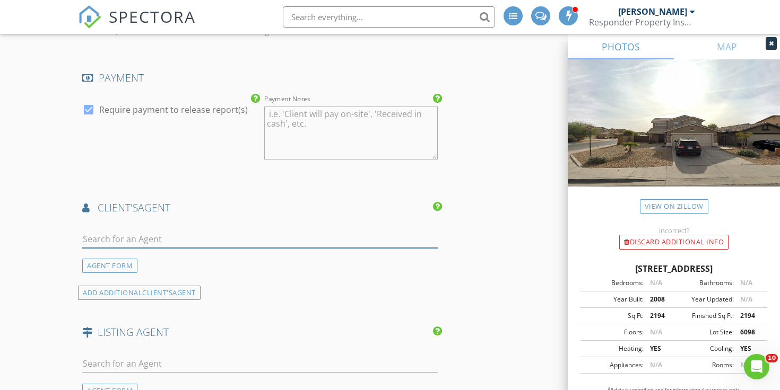
click at [215, 236] on input "text" at bounding box center [259, 240] width 355 height 18
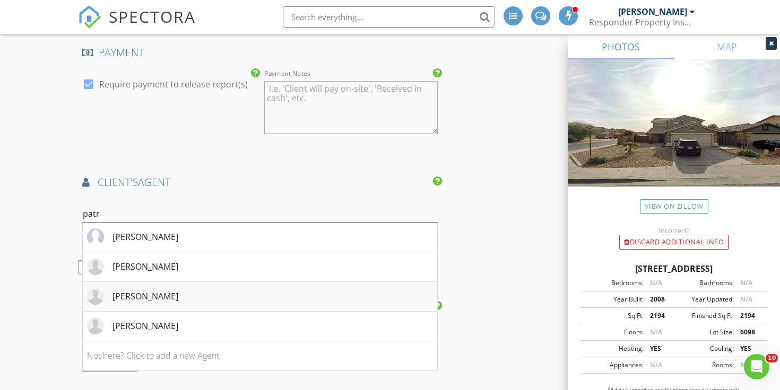
scroll to position [1710, 0]
type input "patr"
click at [277, 323] on li "[PERSON_NAME]" at bounding box center [260, 325] width 354 height 30
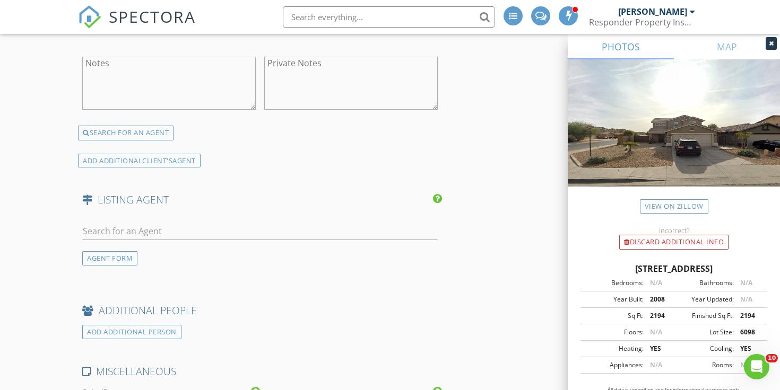
scroll to position [1995, 0]
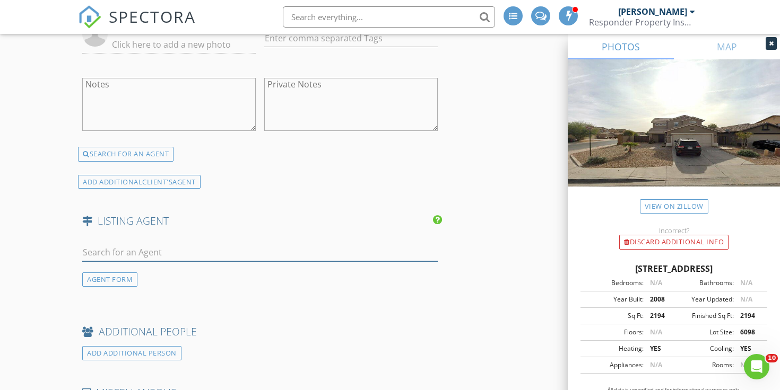
click at [194, 255] on input "text" at bounding box center [259, 253] width 355 height 18
click at [125, 274] on div "AGENT FORM" at bounding box center [109, 280] width 55 height 14
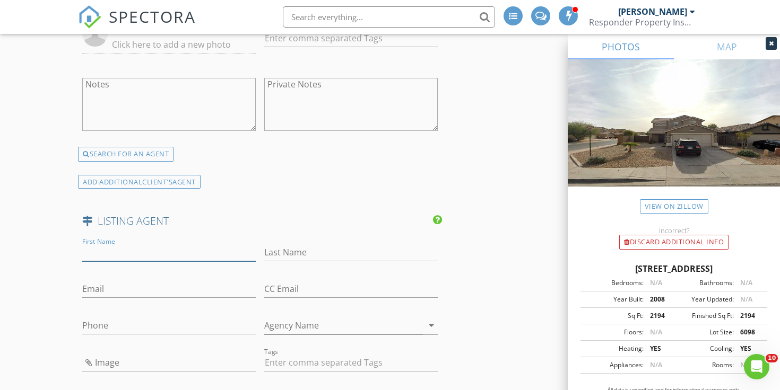
paste input "[PERSON_NAME]"
click at [135, 248] on input "[PERSON_NAME]" at bounding box center [168, 253] width 173 height 18
type input "KaSandra"
paste input "Voigt"
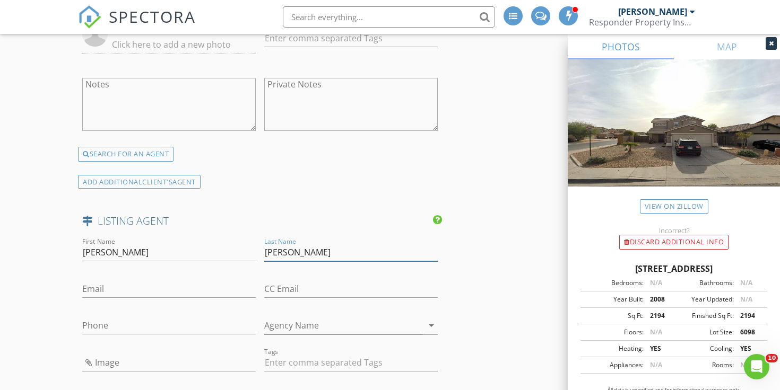
type input "Voigt"
paste input "[EMAIL_ADDRESS][DOMAIN_NAME]"
type input "[EMAIL_ADDRESS][DOMAIN_NAME]"
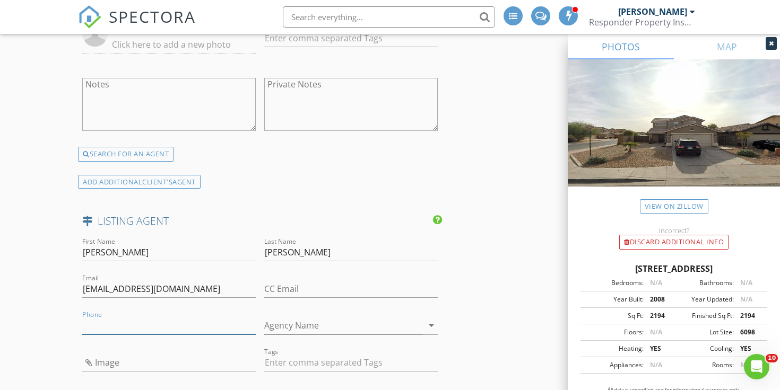
paste input "[PHONE_NUMBER]"
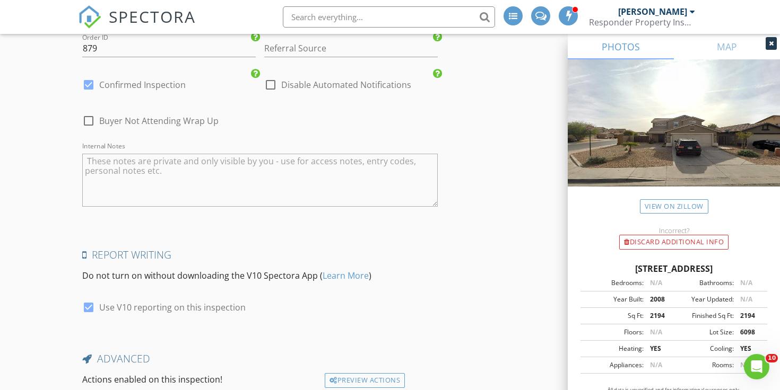
scroll to position [2579, 0]
type input "[PHONE_NUMBER]"
click at [337, 49] on input "Referral Source" at bounding box center [350, 49] width 173 height 18
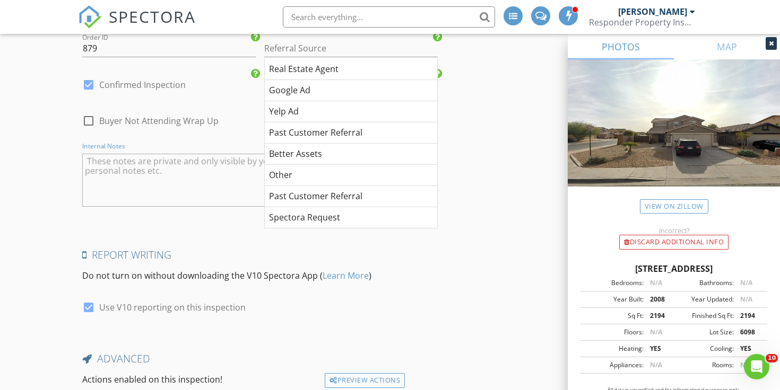
click at [168, 184] on textarea "Internal Notes" at bounding box center [259, 180] width 355 height 53
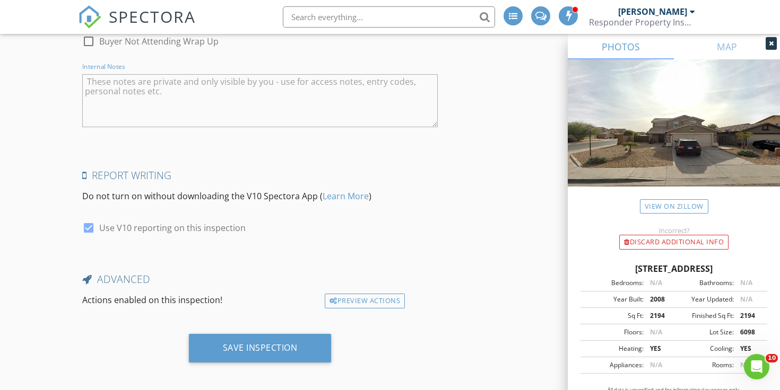
scroll to position [2658, 0]
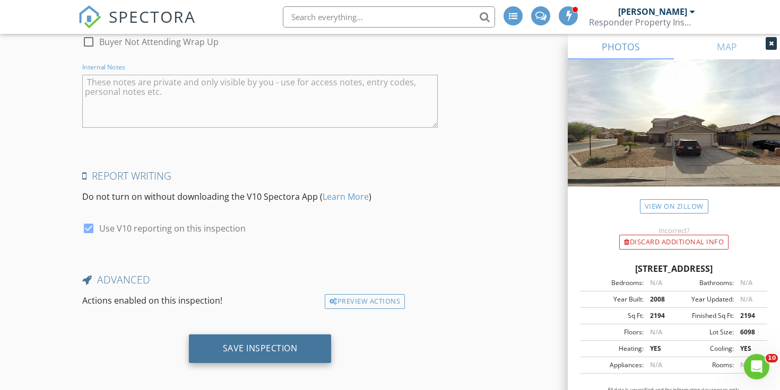
click at [232, 343] on div "Save Inspection" at bounding box center [260, 348] width 75 height 11
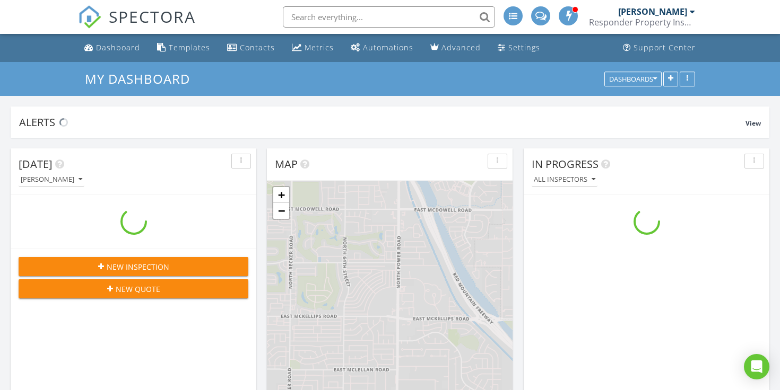
scroll to position [966, 780]
click at [366, 18] on input "text" at bounding box center [389, 16] width 212 height 21
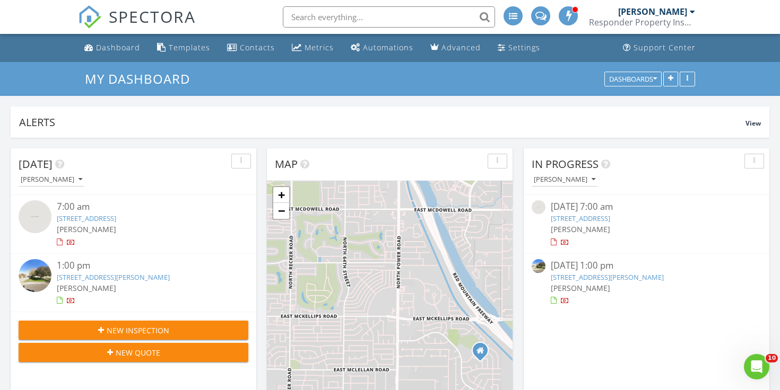
scroll to position [0, 0]
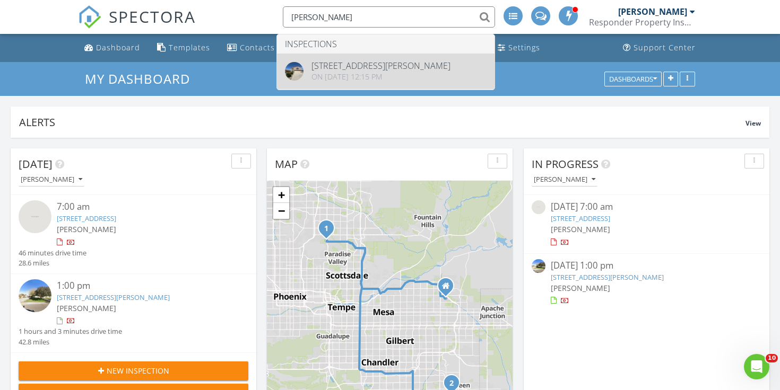
type input "[PERSON_NAME]"
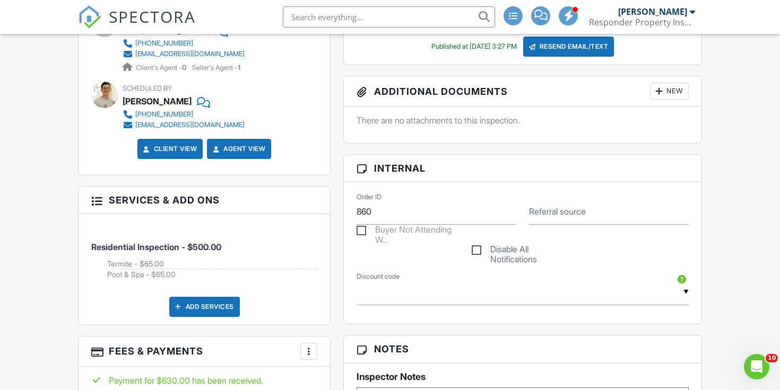
scroll to position [541, 0]
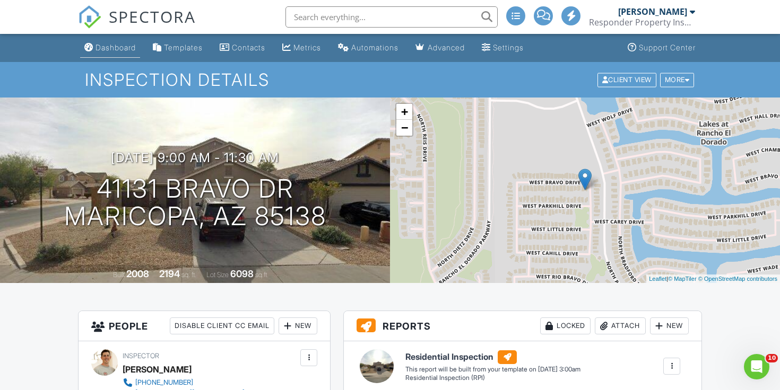
click at [120, 50] on div "Dashboard" at bounding box center [115, 47] width 40 height 9
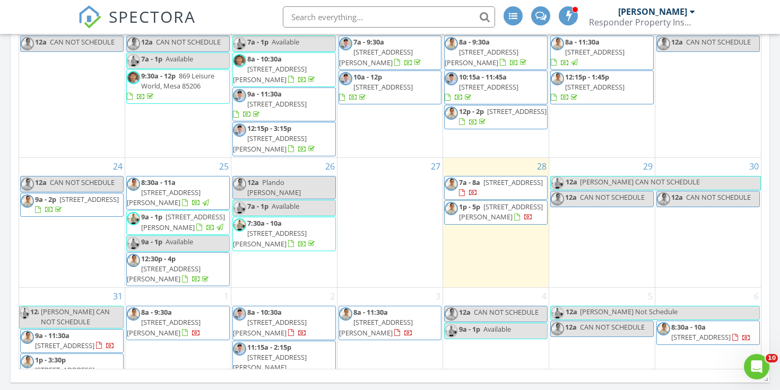
scroll to position [319, 0]
click at [181, 338] on div "1 8a - 9:30a 2550 S Ellsworth Rd 485, Mesa 85209" at bounding box center [178, 339] width 106 height 101
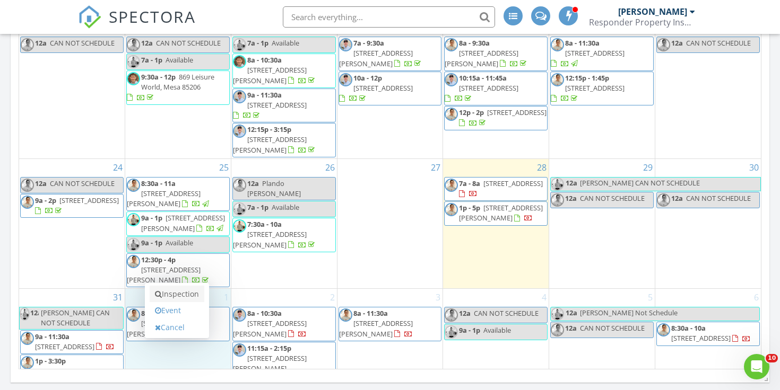
click at [186, 297] on link "Inspection" at bounding box center [177, 294] width 55 height 17
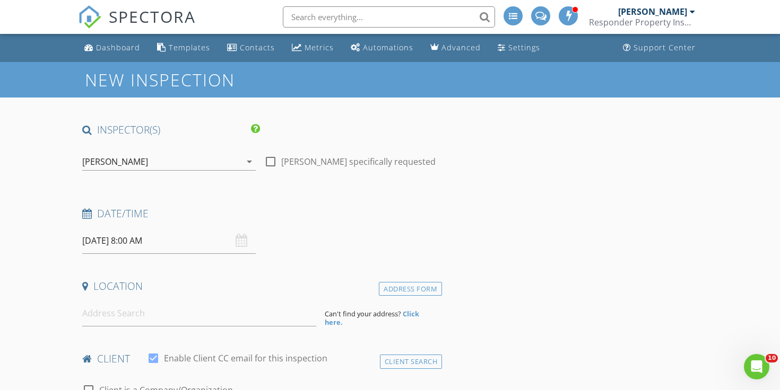
click at [177, 250] on input "[DATE] 8:00 AM" at bounding box center [168, 241] width 173 height 26
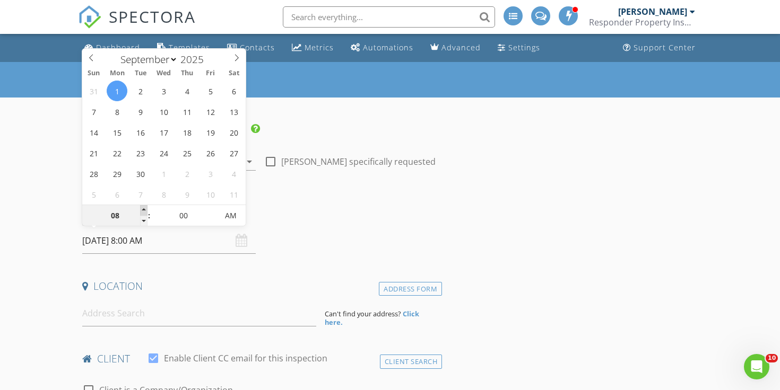
type input "09"
type input "[DATE] 9:00 AM"
click at [142, 206] on span at bounding box center [143, 210] width 7 height 11
type input "10"
type input "[DATE] 10:00 AM"
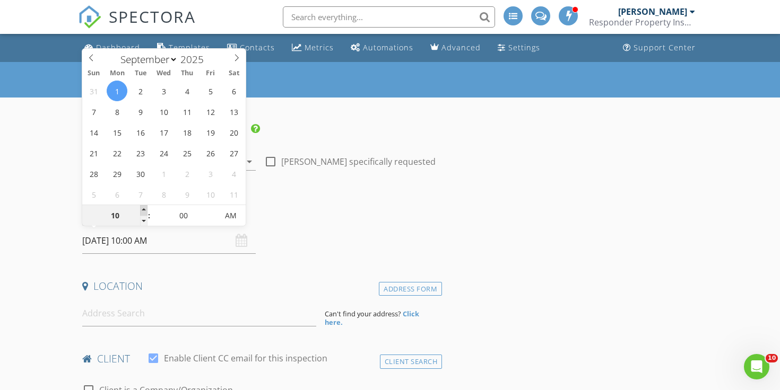
click at [142, 206] on span at bounding box center [143, 210] width 7 height 11
type input "05"
type input "[DATE] 10:05 AM"
click at [211, 210] on span at bounding box center [211, 210] width 7 height 11
type input "10"
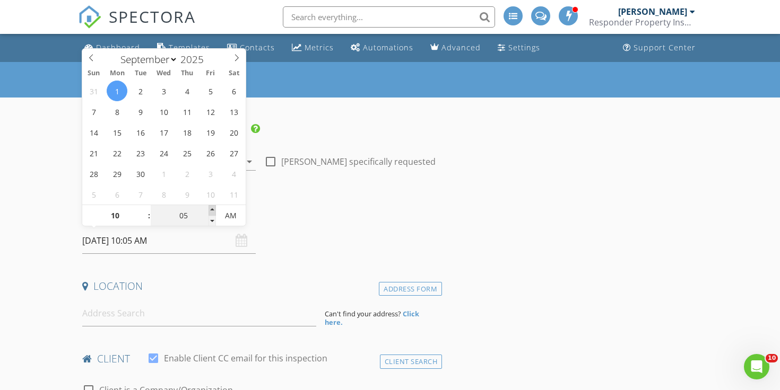
type input "09/01/2025 10:10 AM"
click at [211, 210] on span at bounding box center [211, 210] width 7 height 11
type input "15"
type input "09/01/2025 10:15 AM"
click at [211, 210] on span at bounding box center [211, 210] width 7 height 11
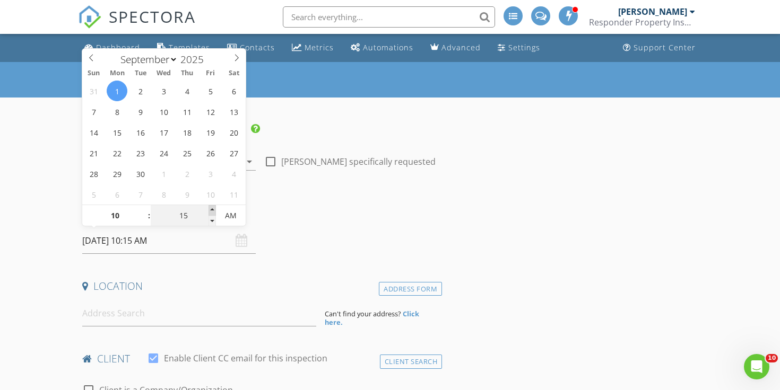
type input "20"
type input "09/01/2025 10:20 AM"
click at [211, 210] on span at bounding box center [211, 210] width 7 height 11
type input "25"
type input "09/01/2025 10:25 AM"
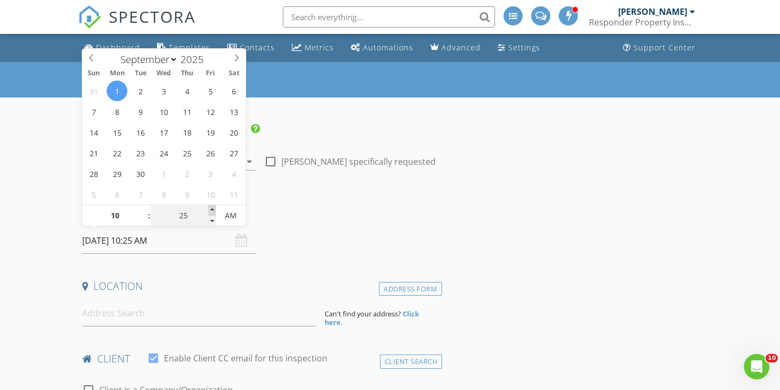
click at [211, 210] on span at bounding box center [211, 210] width 7 height 11
type input "30"
type input "09/01/2025 10:30 AM"
click at [211, 210] on span at bounding box center [211, 210] width 7 height 11
click at [208, 316] on input at bounding box center [199, 314] width 234 height 26
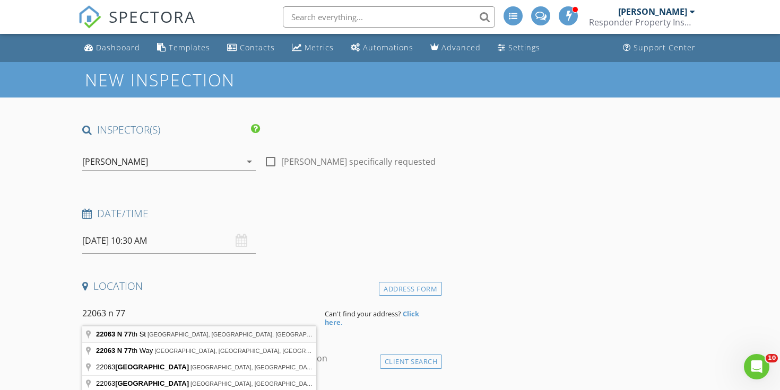
type input "22063 N 77th St, Scottsdale, AZ, USA"
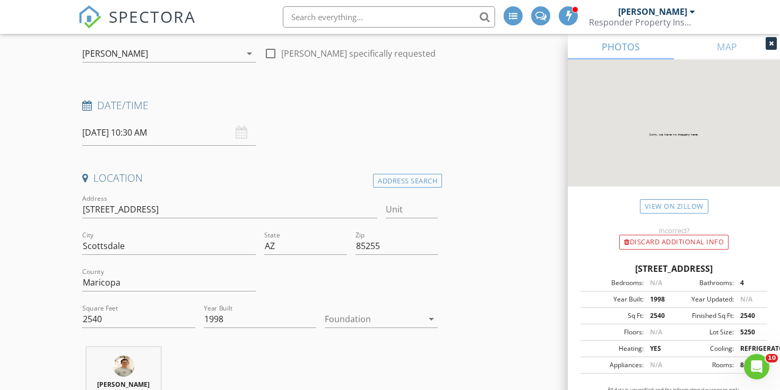
scroll to position [116, 0]
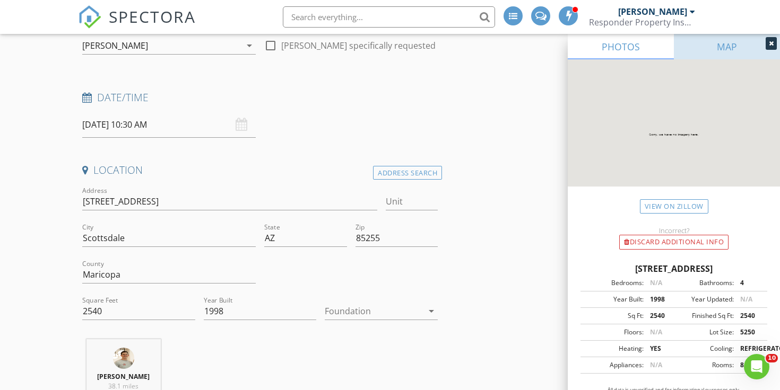
click at [683, 49] on link "MAP" at bounding box center [727, 46] width 106 height 25
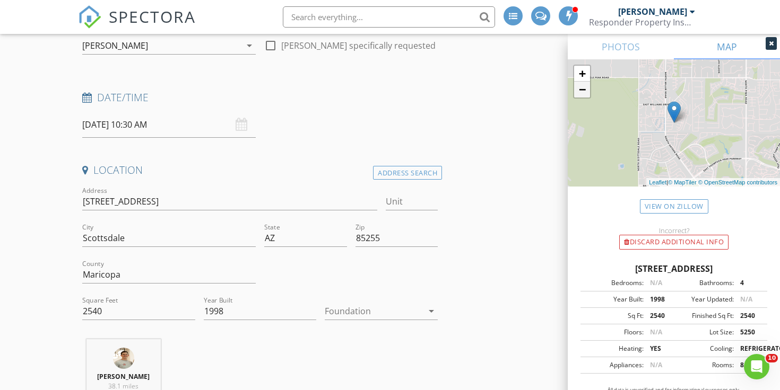
click at [587, 91] on link "−" at bounding box center [582, 90] width 16 height 16
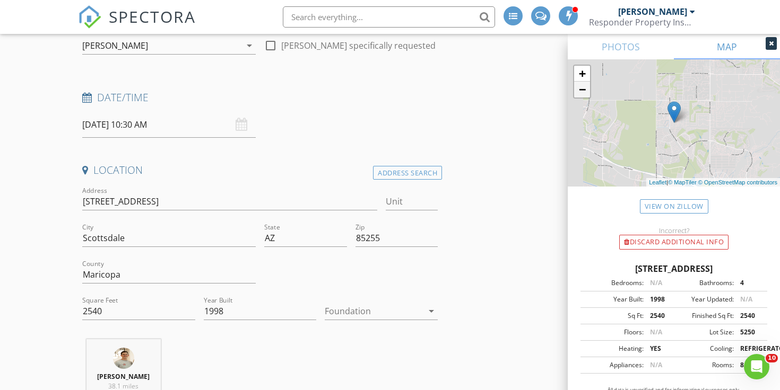
click at [587, 91] on link "−" at bounding box center [582, 90] width 16 height 16
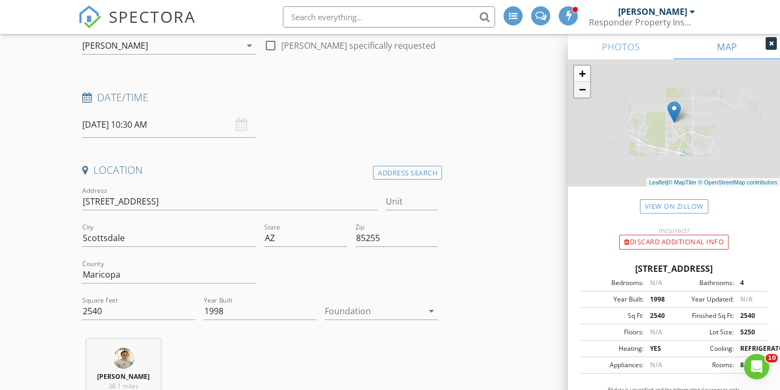
click at [587, 91] on link "−" at bounding box center [582, 90] width 16 height 16
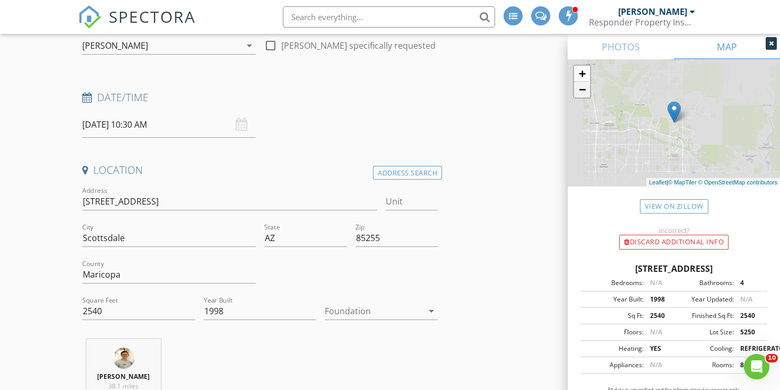
click at [587, 91] on link "−" at bounding box center [582, 90] width 16 height 16
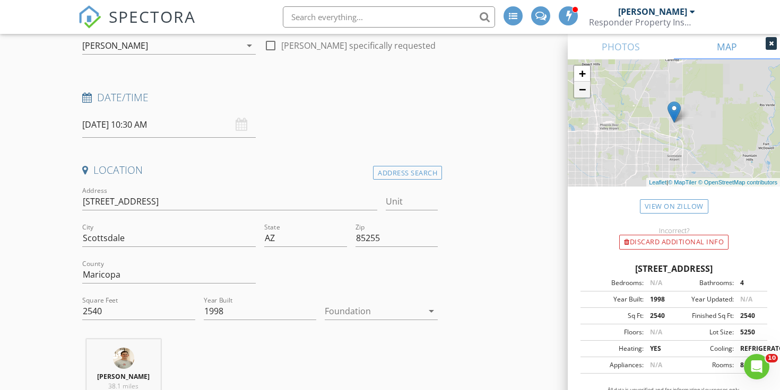
click at [586, 91] on link "−" at bounding box center [582, 90] width 16 height 16
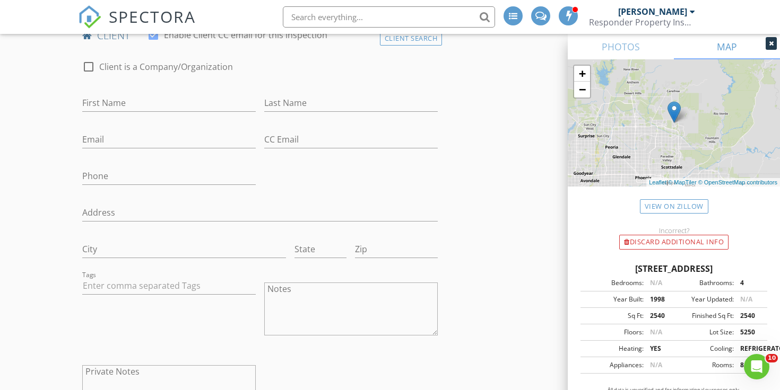
scroll to position [548, 0]
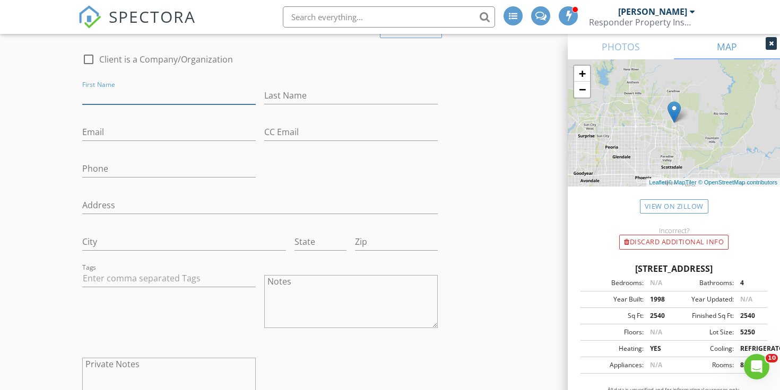
type input "d"
type input "David"
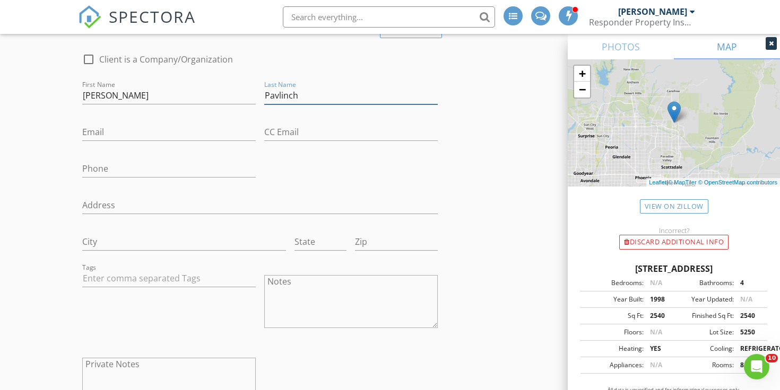
type input "Pavlinch"
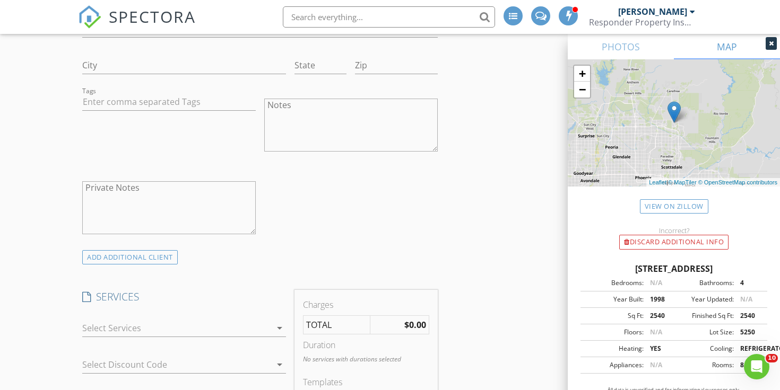
scroll to position [752, 0]
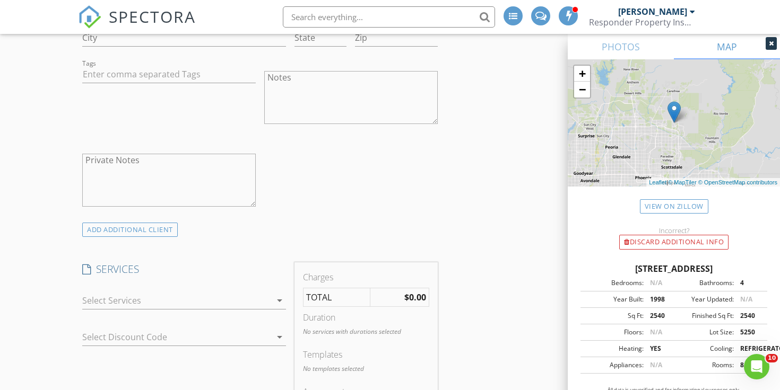
type input "[PERSON_NAME][EMAIL_ADDRESS][DOMAIN_NAME]"
click at [161, 299] on div at bounding box center [176, 300] width 189 height 17
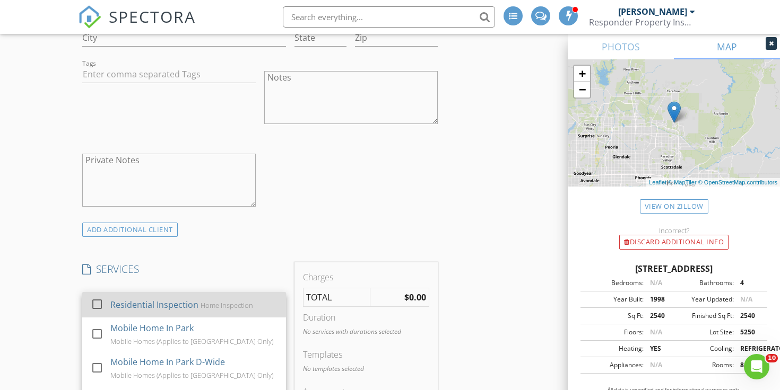
click at [160, 292] on link "check_box_outline_blank Residential Inspection Home Inspection" at bounding box center [184, 304] width 204 height 25
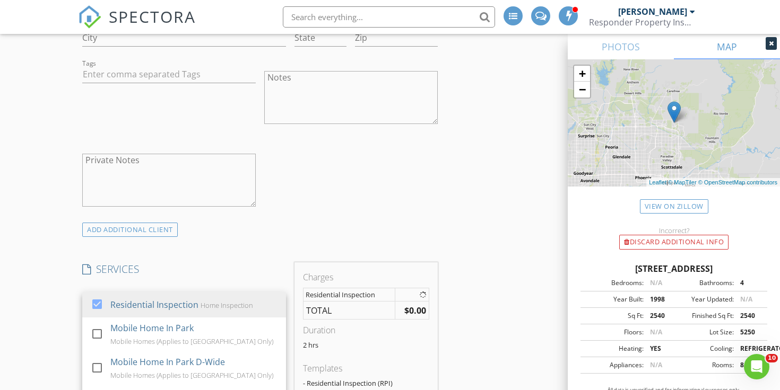
click at [271, 234] on div "ADD ADDITIONAL client" at bounding box center [260, 230] width 364 height 14
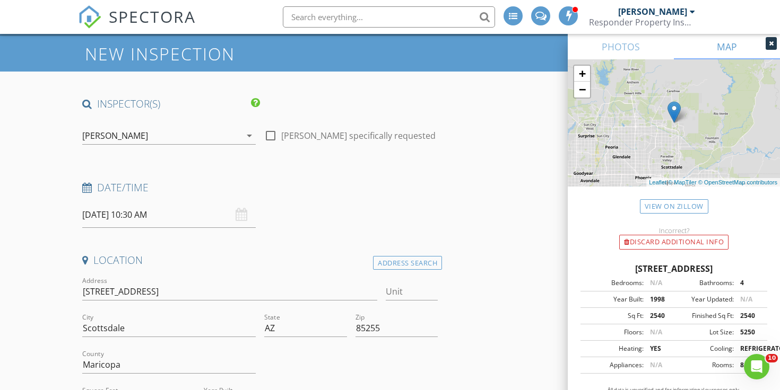
scroll to position [40, 0]
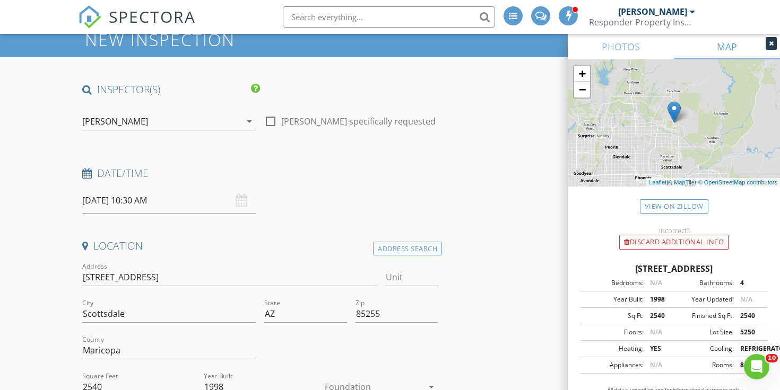
click at [178, 188] on input "09/01/2025 10:30 AM" at bounding box center [168, 201] width 173 height 26
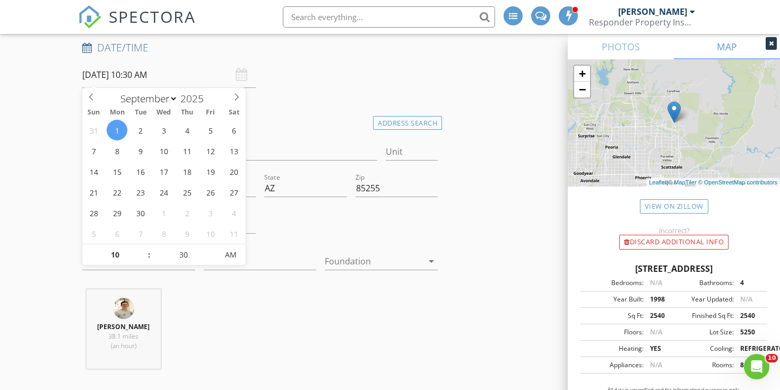
scroll to position [178, 0]
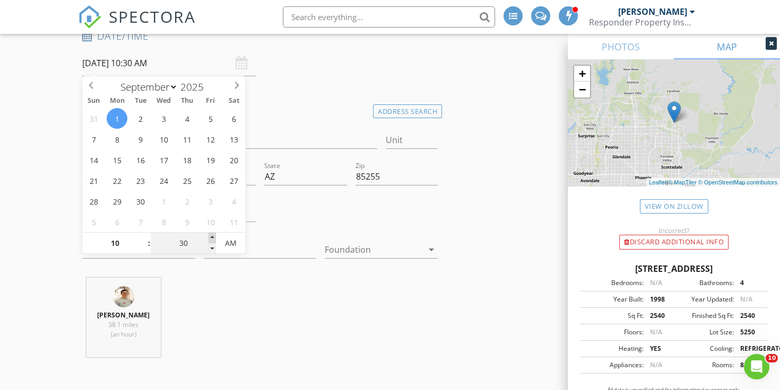
type input "35"
type input "09/01/2025 10:35 AM"
click at [212, 237] on span at bounding box center [211, 238] width 7 height 11
type input "40"
type input "09/01/2025 10:40 AM"
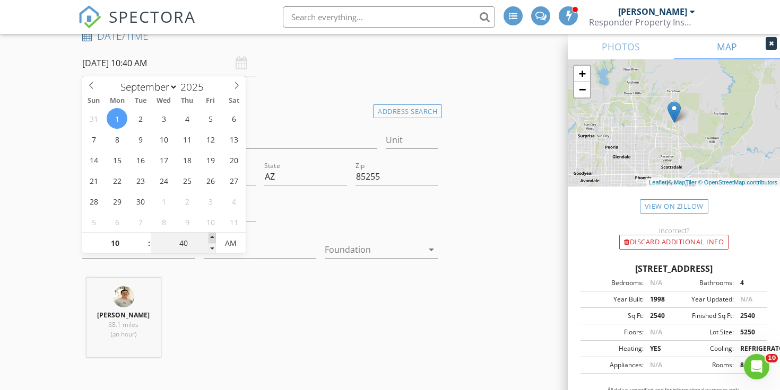
click at [212, 237] on span at bounding box center [211, 238] width 7 height 11
type input "45"
type input "09/01/2025 10:45 AM"
click at [212, 237] on span at bounding box center [211, 238] width 7 height 11
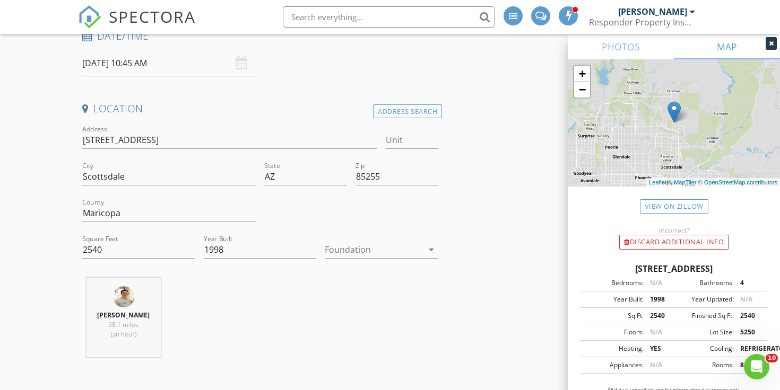
click at [224, 292] on div "Timothy Blum 38.1 miles (an hour)" at bounding box center [260, 322] width 364 height 88
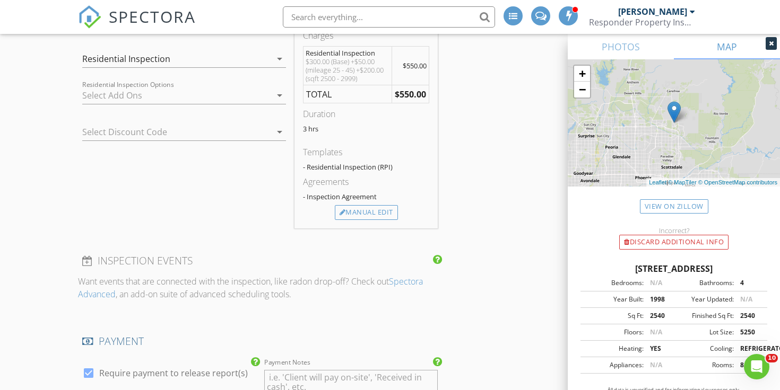
scroll to position [999, 0]
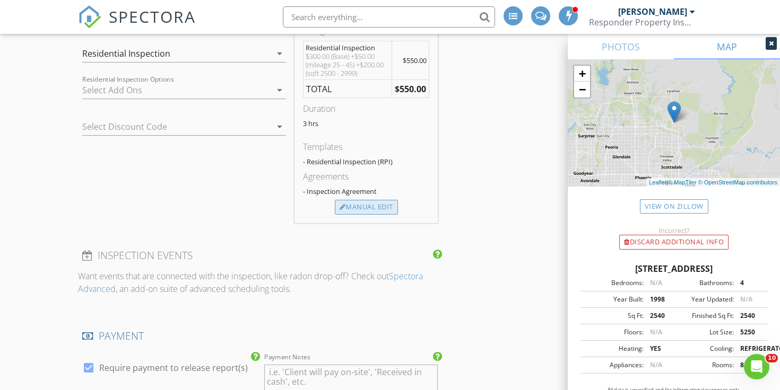
click at [358, 208] on div "Manual Edit" at bounding box center [366, 207] width 63 height 15
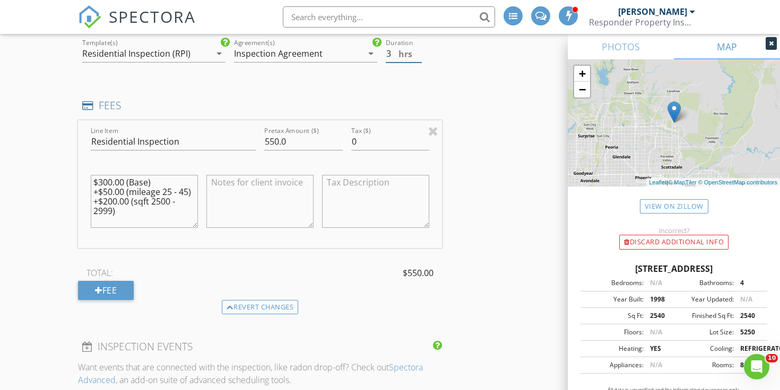
type input "2.5"
click at [419, 55] on input "2.5" at bounding box center [404, 54] width 36 height 18
click at [422, 106] on h4 "FEES" at bounding box center [259, 106] width 355 height 14
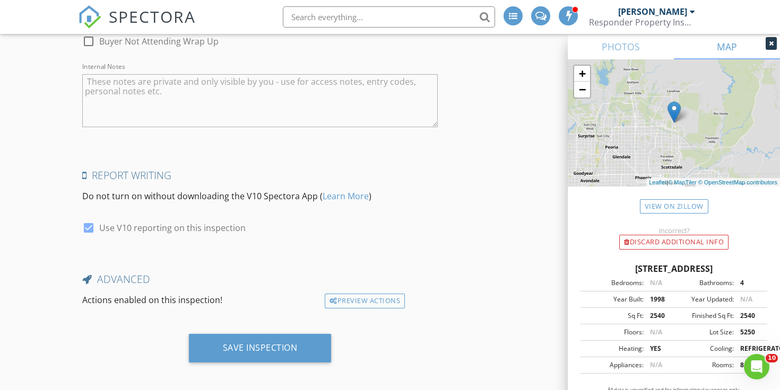
scroll to position [1915, 0]
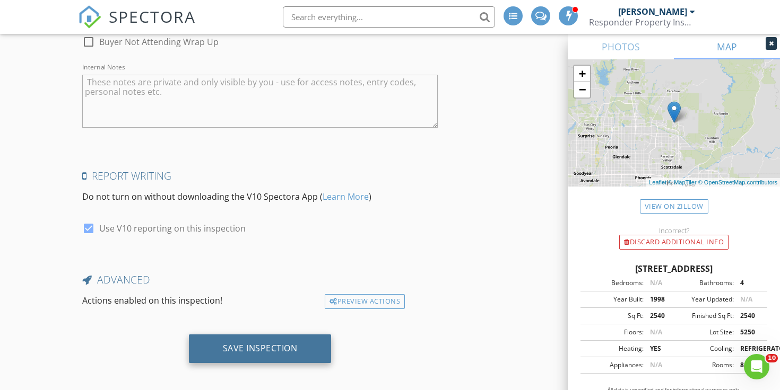
click at [252, 343] on div "Save Inspection" at bounding box center [260, 348] width 75 height 11
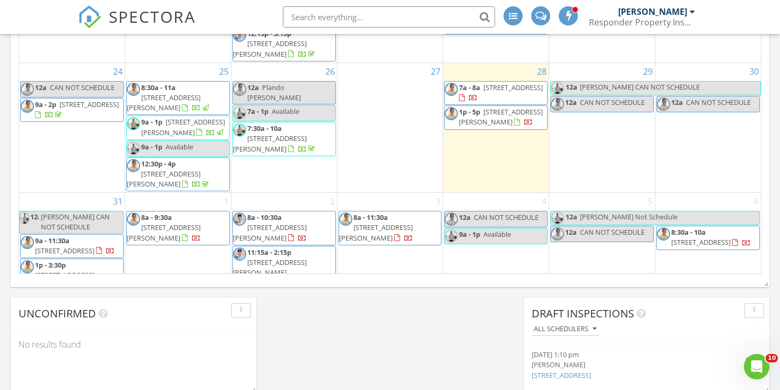
scroll to position [319, 0]
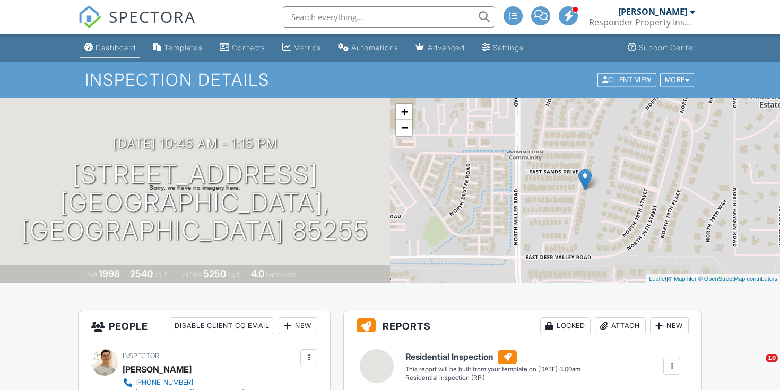
click at [97, 44] on div "Dashboard" at bounding box center [115, 47] width 40 height 9
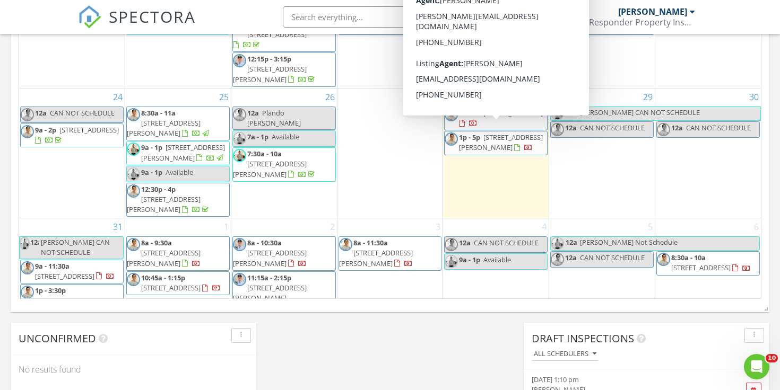
scroll to position [673, 0]
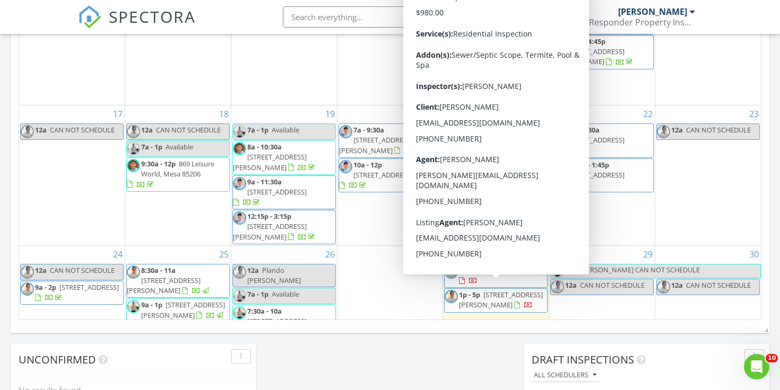
scroll to position [181, 0]
